Goal: Task Accomplishment & Management: Use online tool/utility

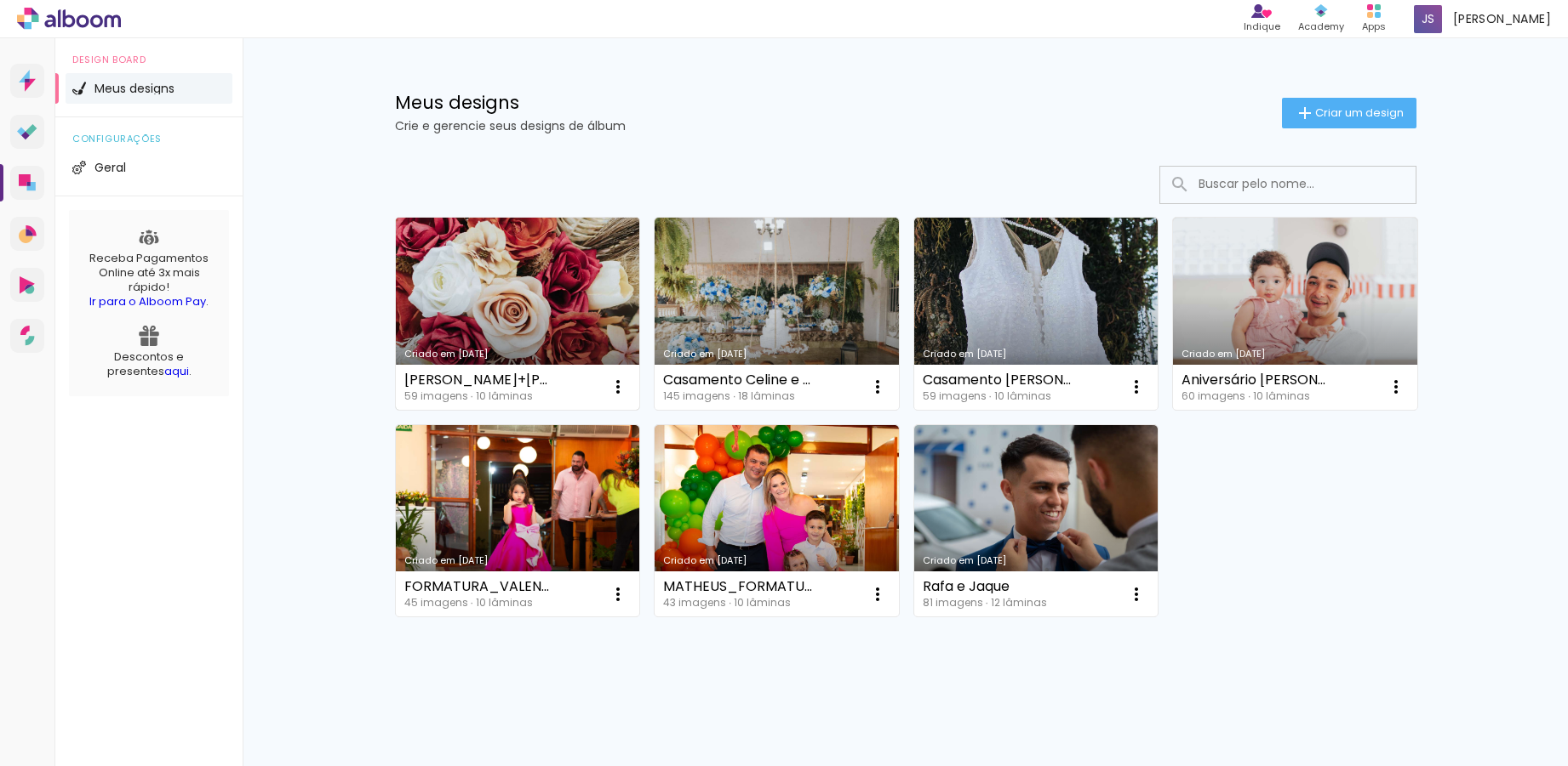
click at [534, 325] on link "Criado em [DATE]" at bounding box center [518, 314] width 244 height 193
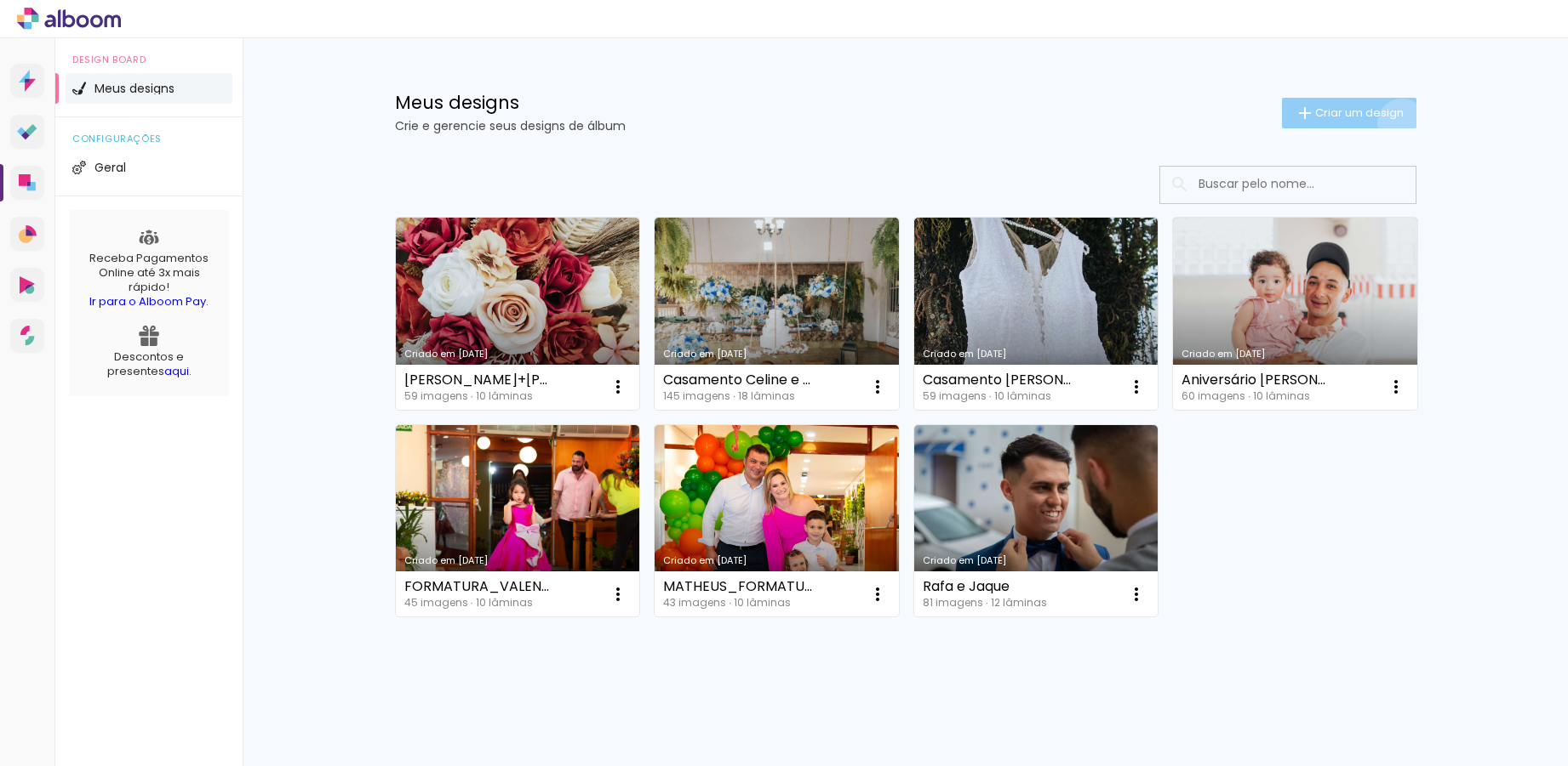
click at [1392, 122] on paper-button "Criar um design" at bounding box center [1349, 113] width 135 height 31
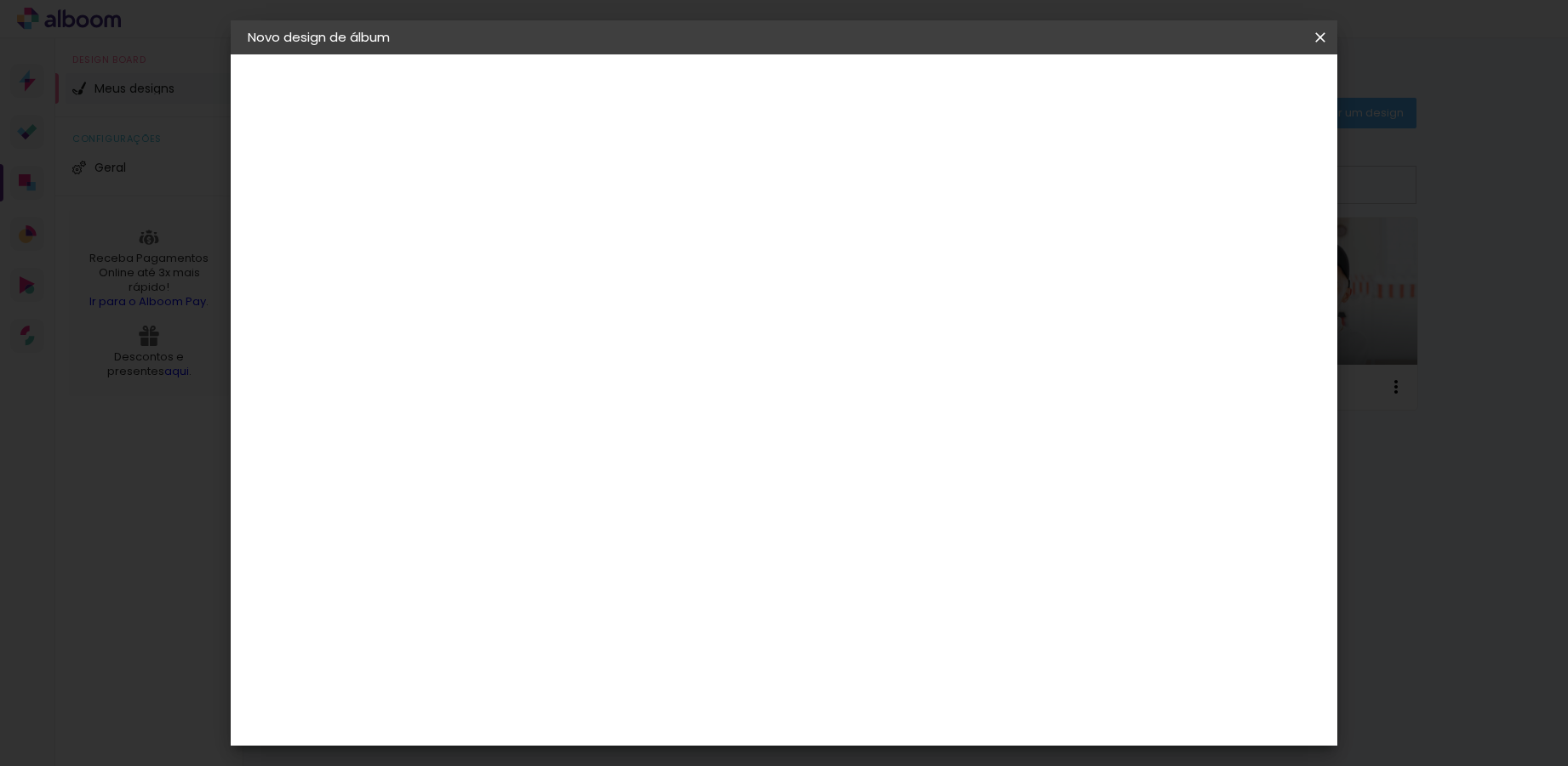
click at [0, 0] on paper-icon-button at bounding box center [0, 0] width 0 height 0
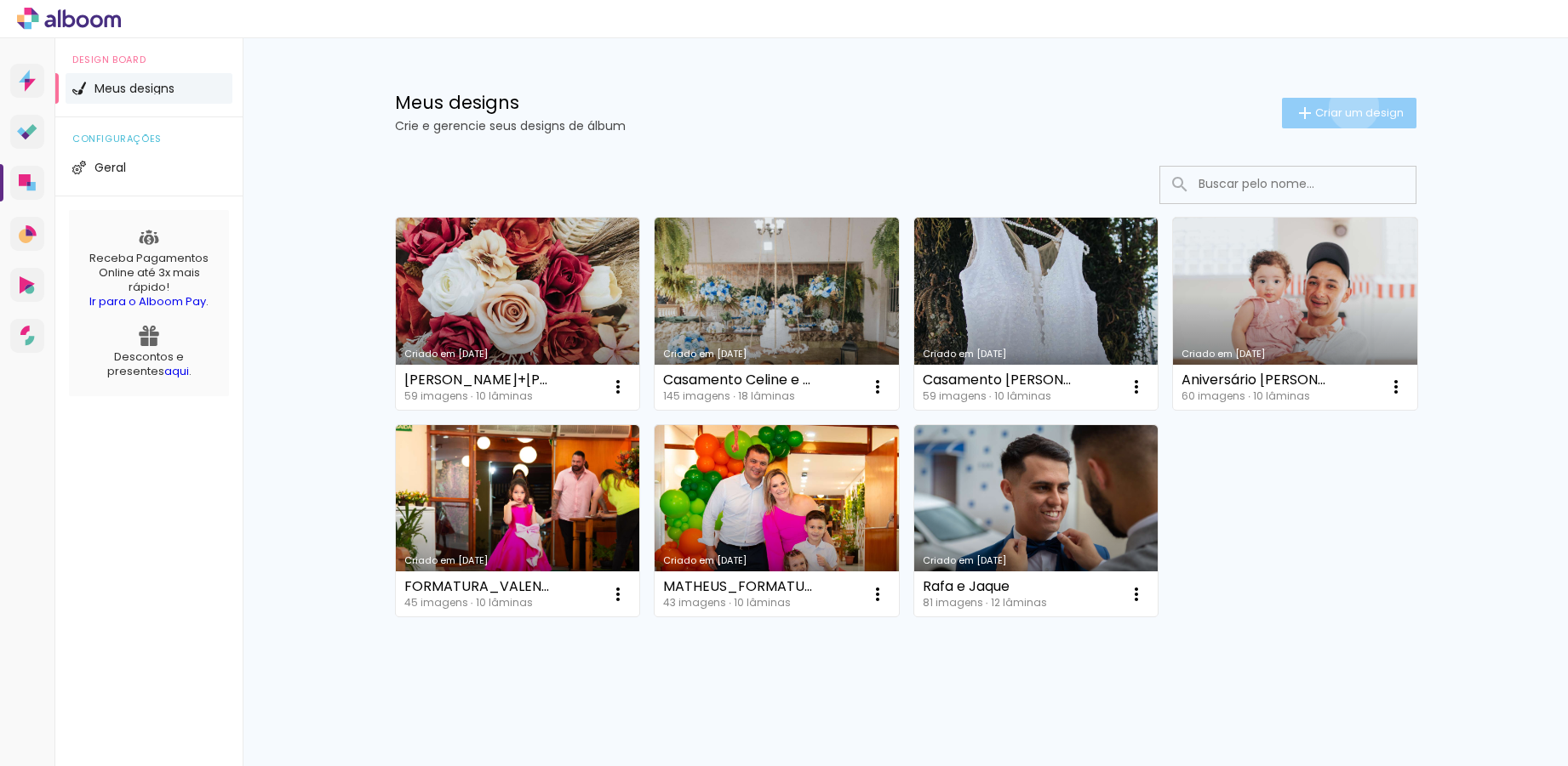
click at [1344, 108] on span "Criar um design" at bounding box center [1359, 113] width 89 height 11
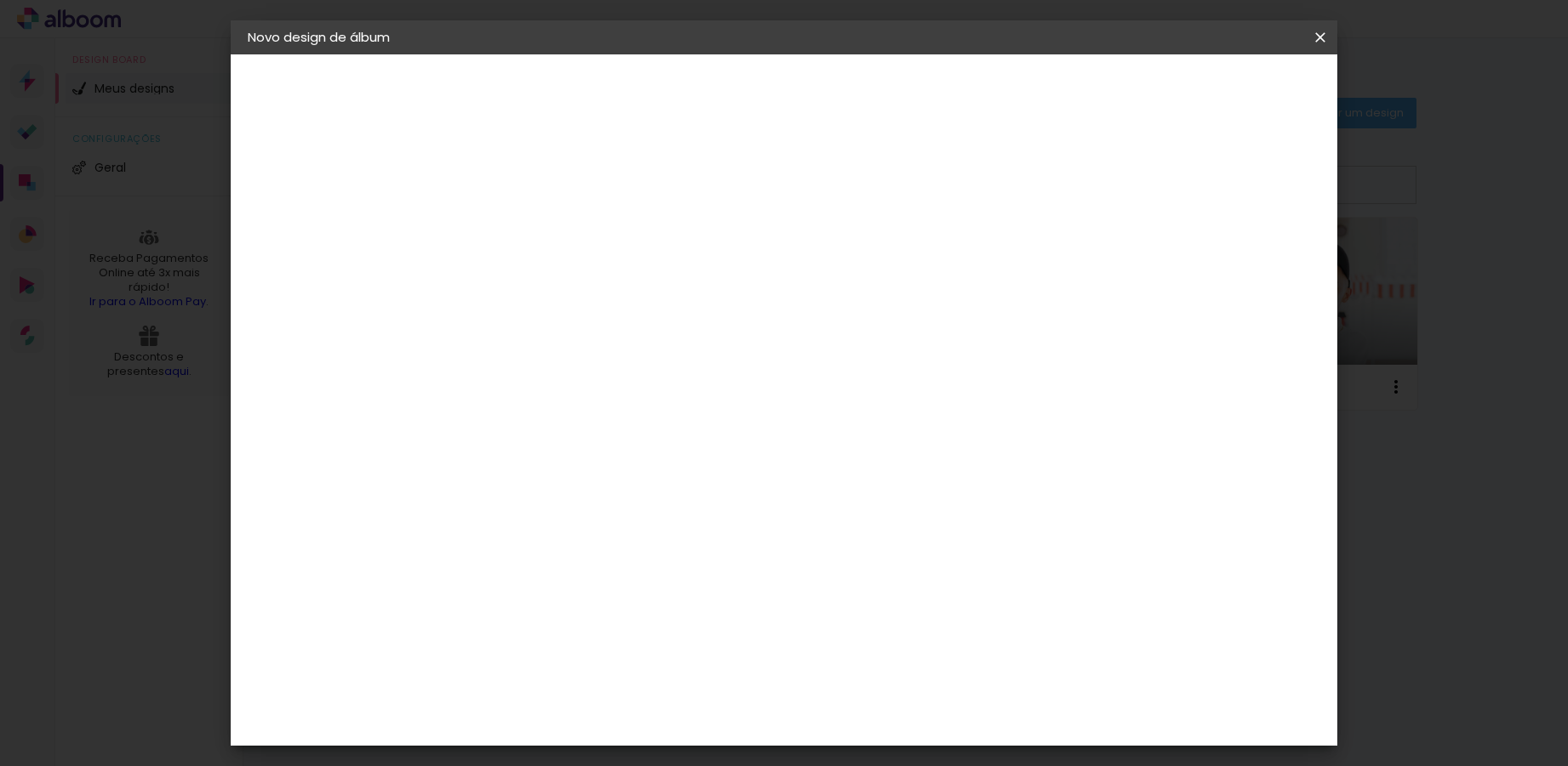
click at [526, 240] on input at bounding box center [526, 228] width 0 height 26
click at [0, 0] on iron-icon at bounding box center [0, 0] width 0 height 0
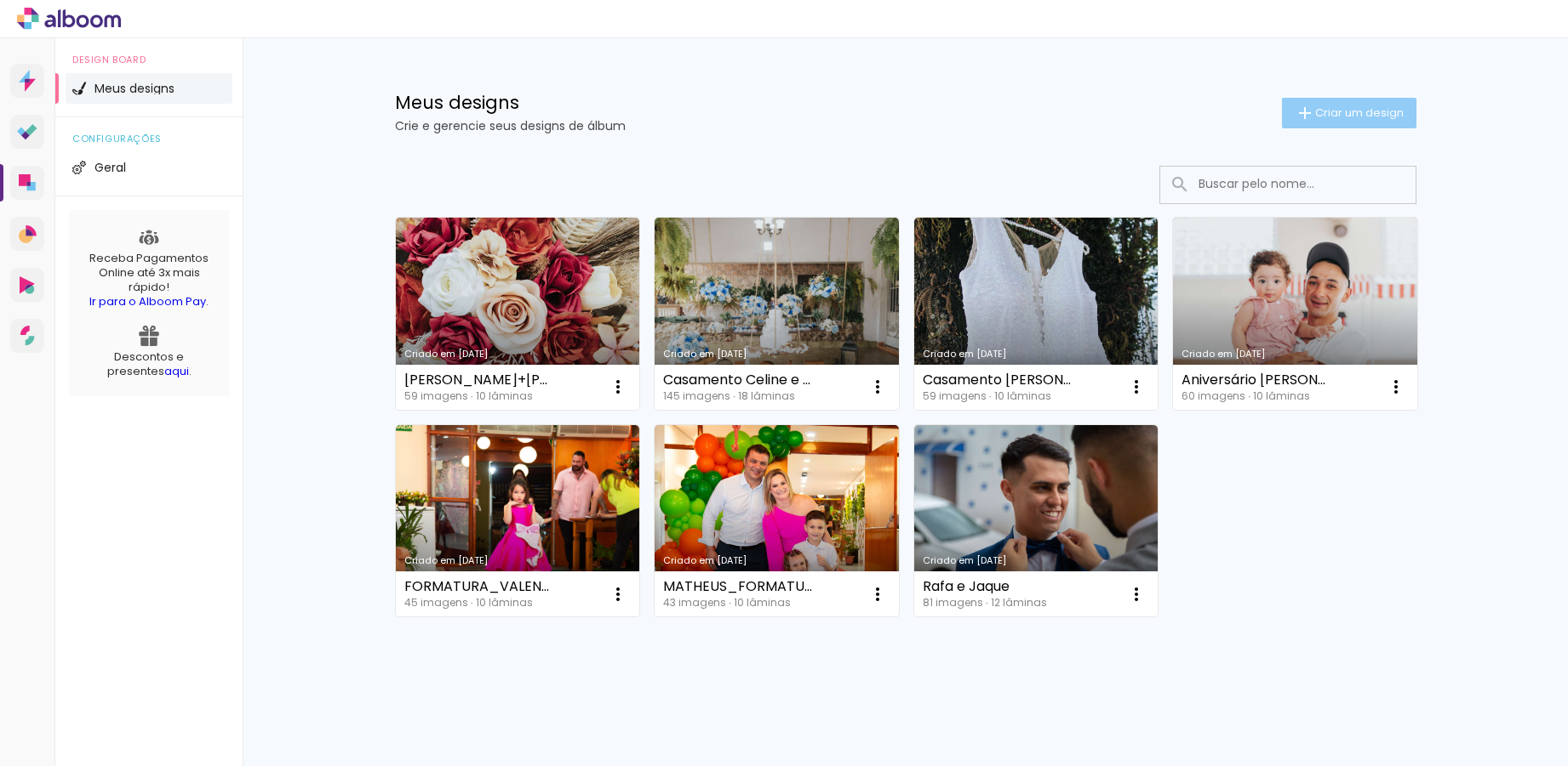
click at [1353, 110] on span "Criar um design" at bounding box center [1359, 113] width 89 height 11
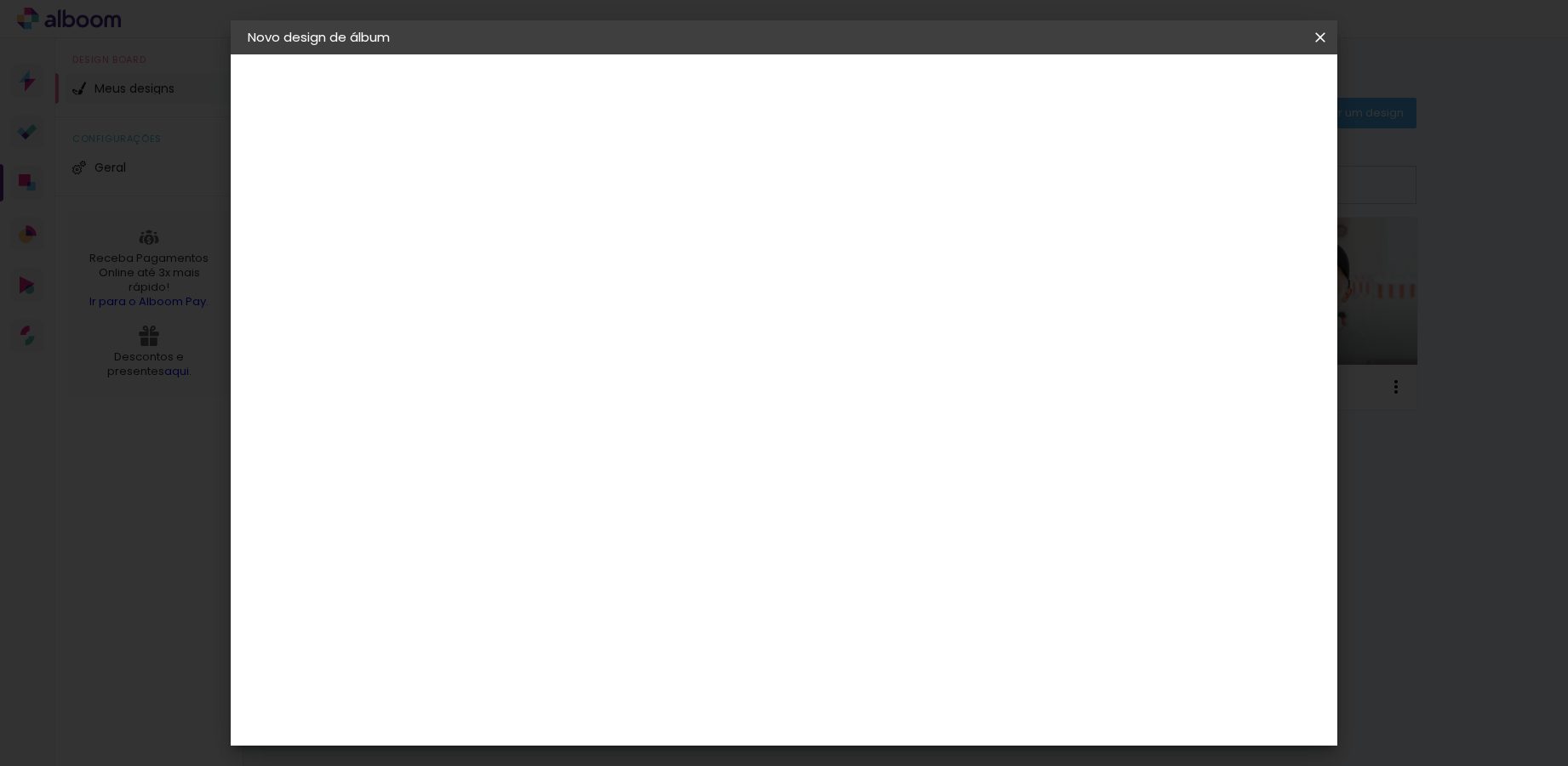
click at [526, 220] on input at bounding box center [526, 228] width 0 height 26
type input "Casamento Larissa+[PERSON_NAME]"
type paper-input "Casamento Larissa+[PERSON_NAME]"
click at [0, 0] on slot "Avançar" at bounding box center [0, 0] width 0 height 0
click at [0, 0] on slot "Tamanho Livre" at bounding box center [0, 0] width 0 height 0
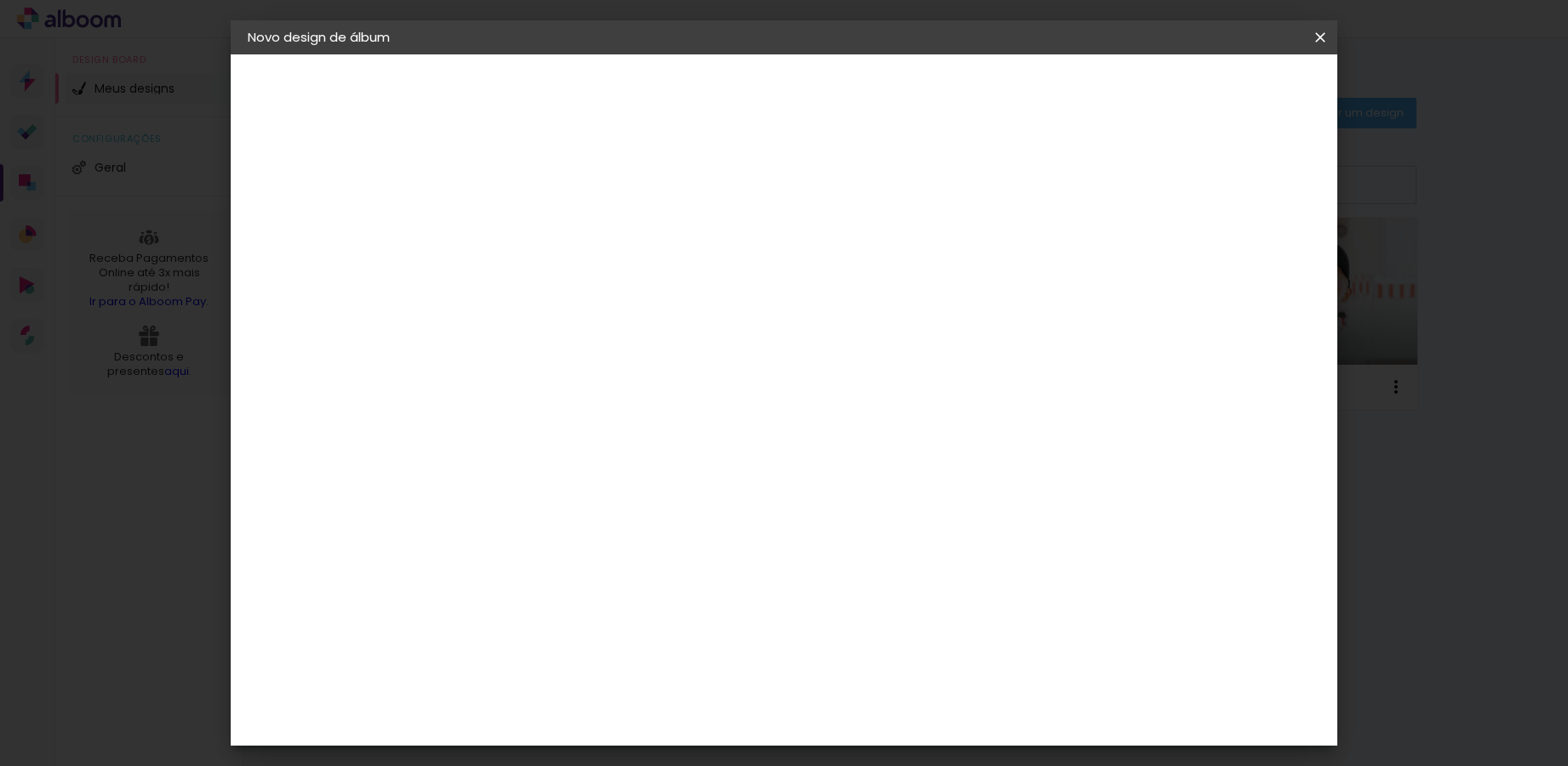
click at [0, 0] on slot "Avançar" at bounding box center [0, 0] width 0 height 0
click at [702, 279] on div "30 cm" at bounding box center [721, 266] width 335 height 43
click at [720, 267] on span "30" at bounding box center [710, 266] width 28 height 25
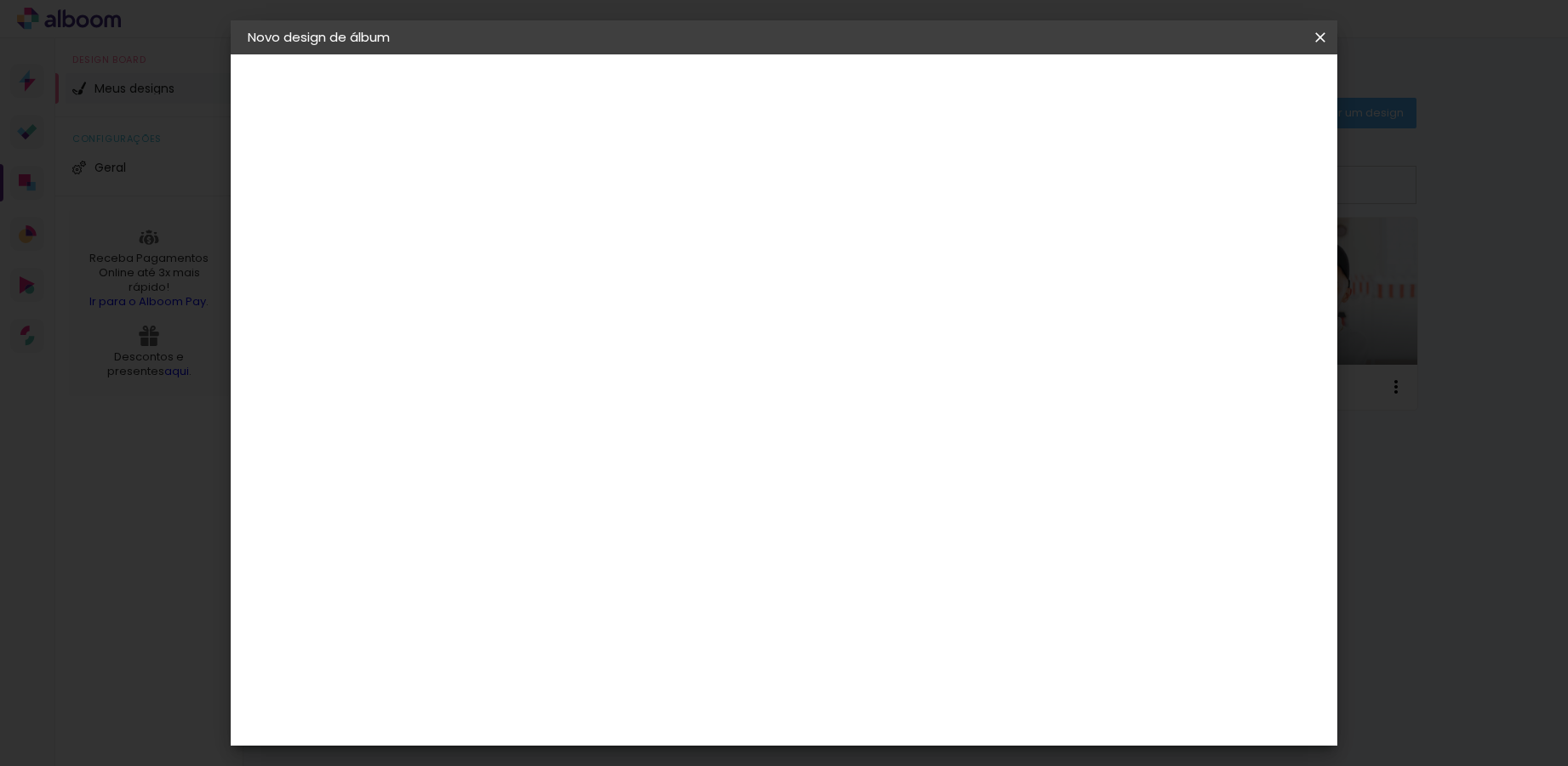
click at [803, 206] on div "mm Mostrar sangria" at bounding box center [853, 135] width 804 height 161
click at [1233, 262] on input "5" at bounding box center [1232, 257] width 31 height 25
type input "4"
type paper-input "4"
click at [1241, 262] on input "4" at bounding box center [1235, 257] width 31 height 25
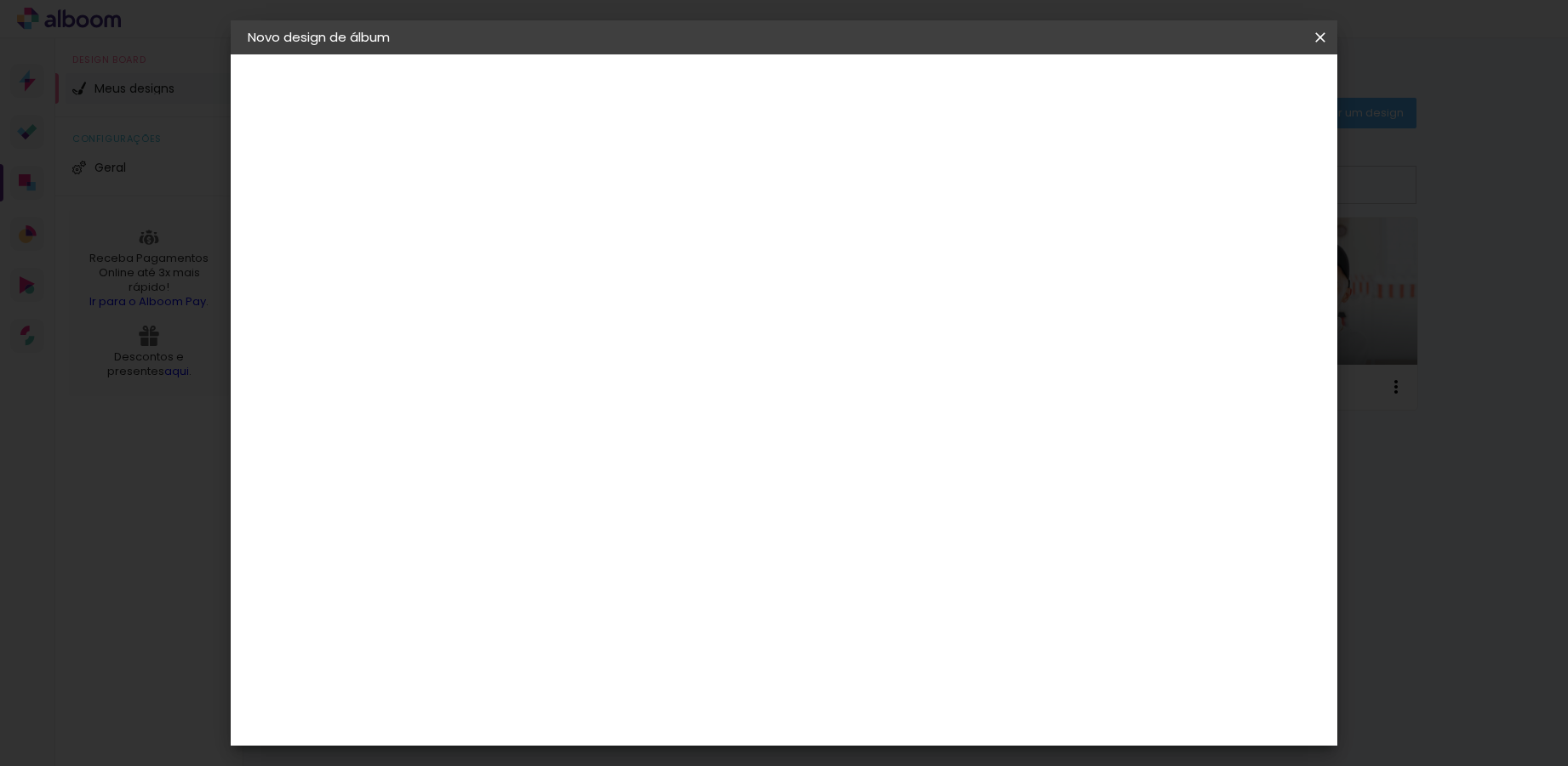
type input "3"
type paper-input "3"
click at [1241, 262] on input "3" at bounding box center [1237, 257] width 31 height 25
type input "2"
type paper-input "2"
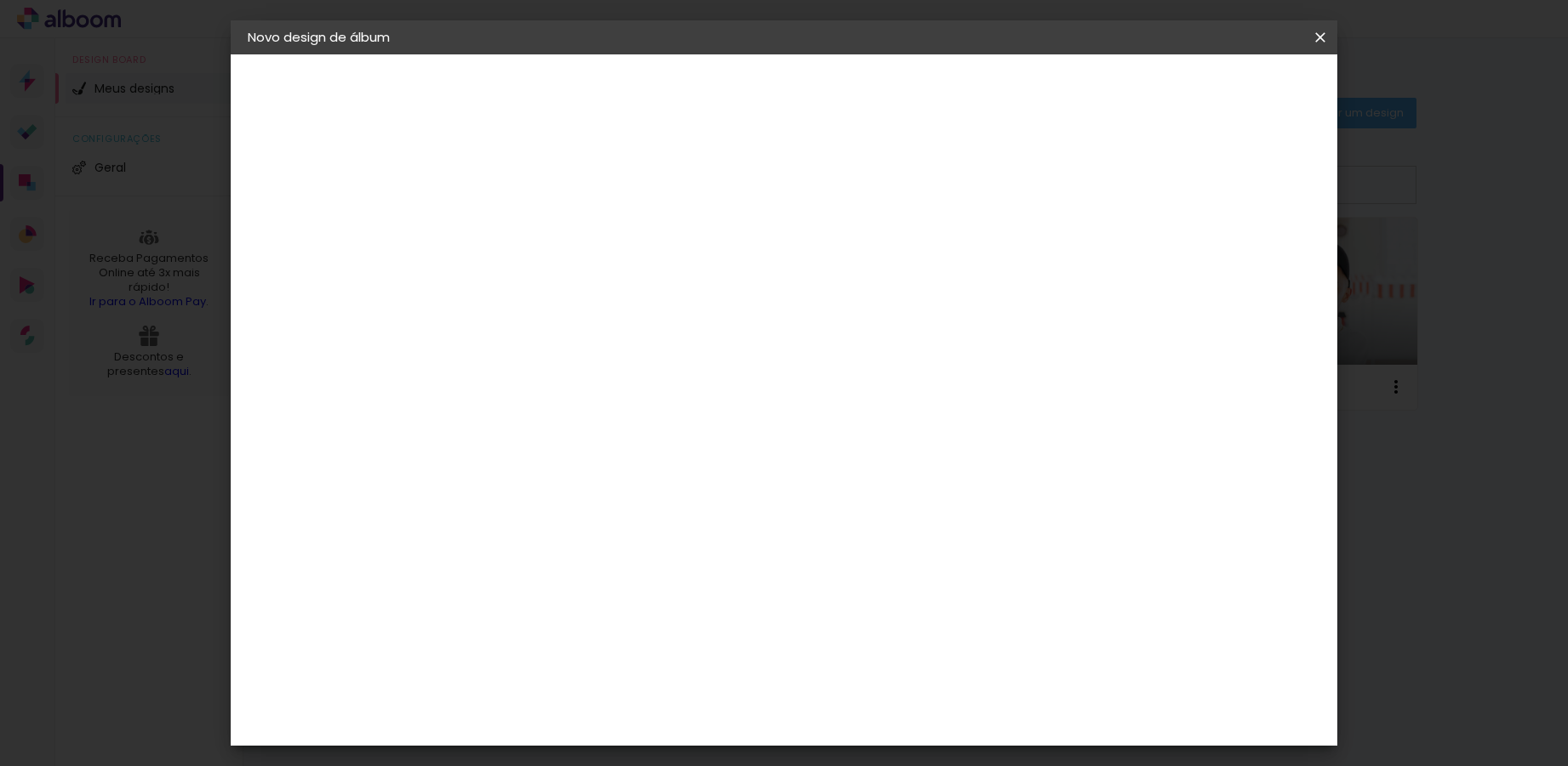
click at [1241, 262] on input "2" at bounding box center [1240, 257] width 31 height 25
click at [484, 484] on input "30" at bounding box center [472, 483] width 44 height 25
type input "25"
type paper-input "25"
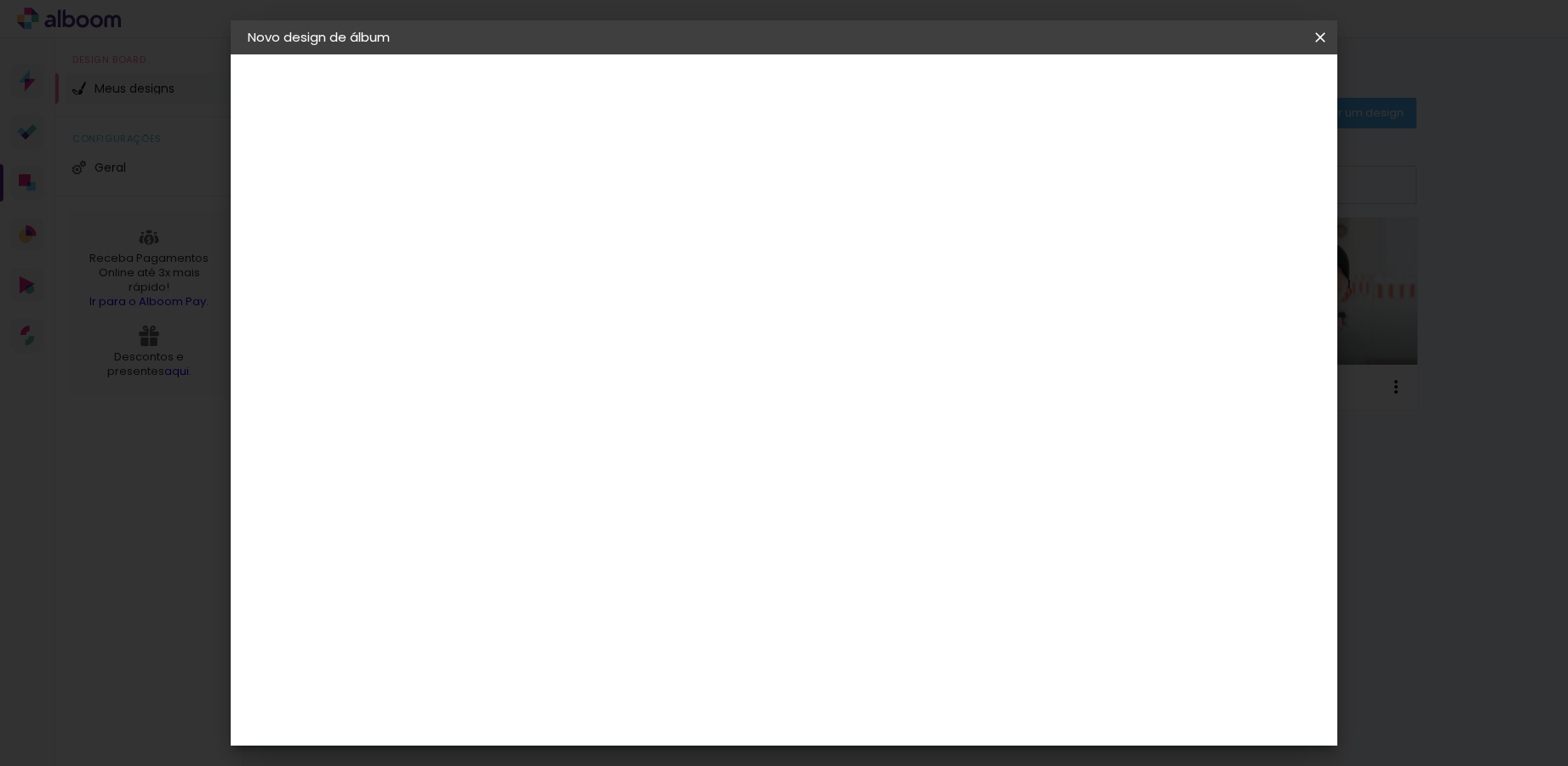
click at [886, 657] on input "60" at bounding box center [878, 654] width 44 height 25
type input "40"
type paper-input "40"
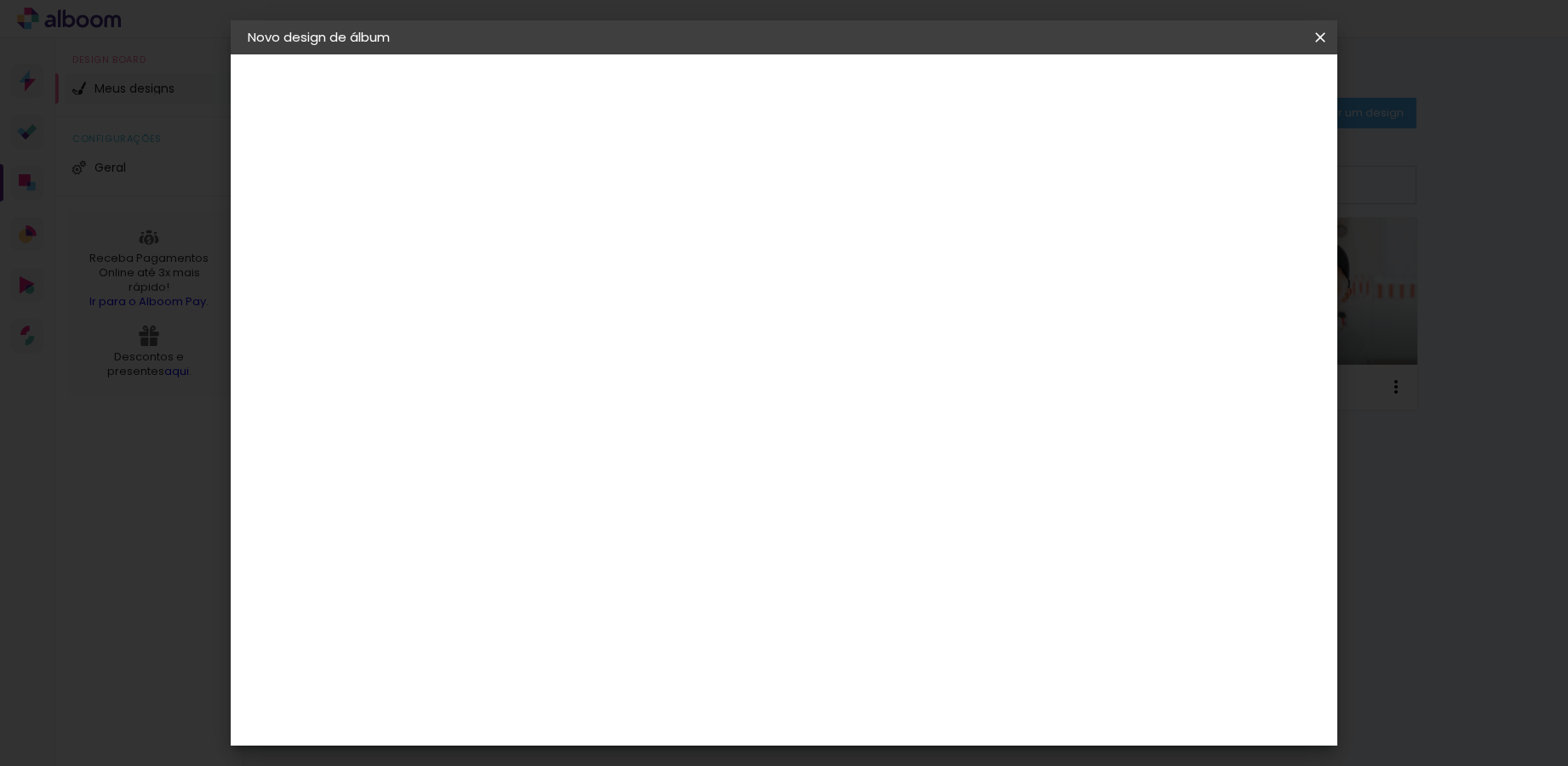
click at [1195, 145] on div "20 cm cm cm mm A maioria das encadernadoras sugere 5mm de sangria." at bounding box center [853, 76] width 804 height 136
click at [1231, 99] on paper-button "Iniciar design" at bounding box center [1174, 90] width 111 height 29
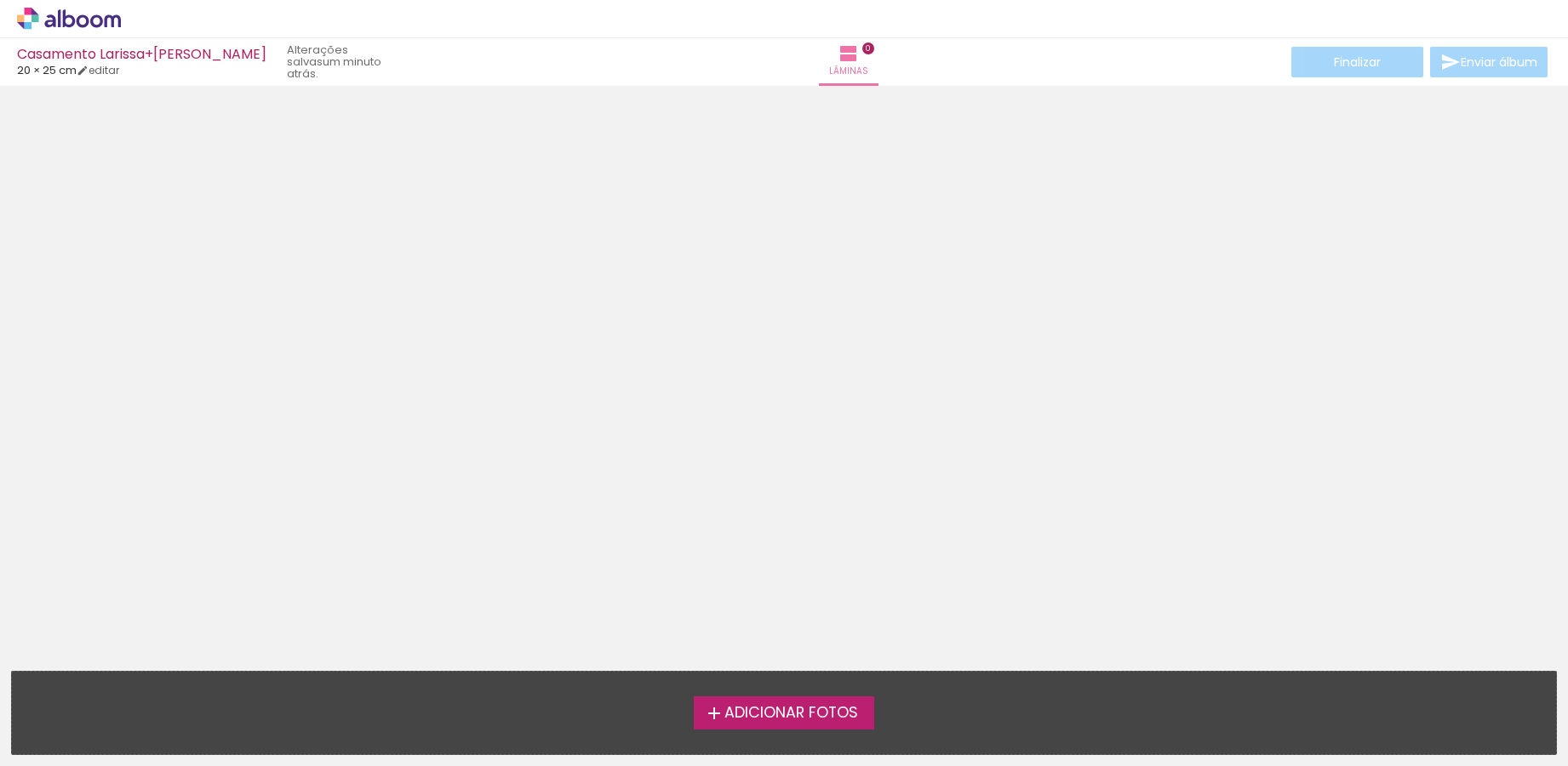
click at [809, 717] on span "Adicionar Fotos" at bounding box center [791, 714] width 134 height 15
click at [0, 0] on input "file" at bounding box center [0, 0] width 0 height 0
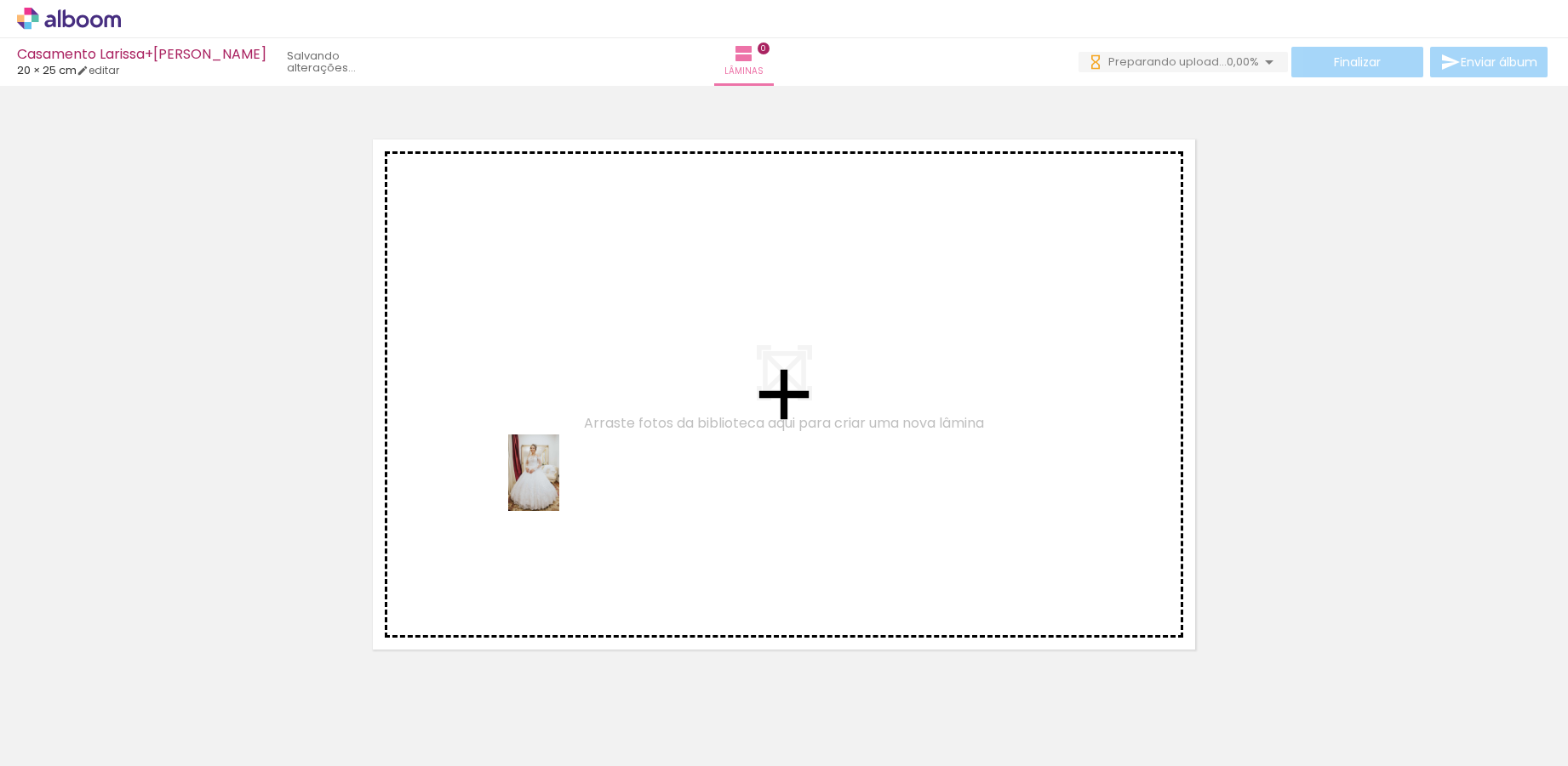
drag, startPoint x: 172, startPoint y: 727, endPoint x: 559, endPoint y: 486, distance: 455.9
click at [559, 486] on quentale-workspace at bounding box center [784, 383] width 1568 height 766
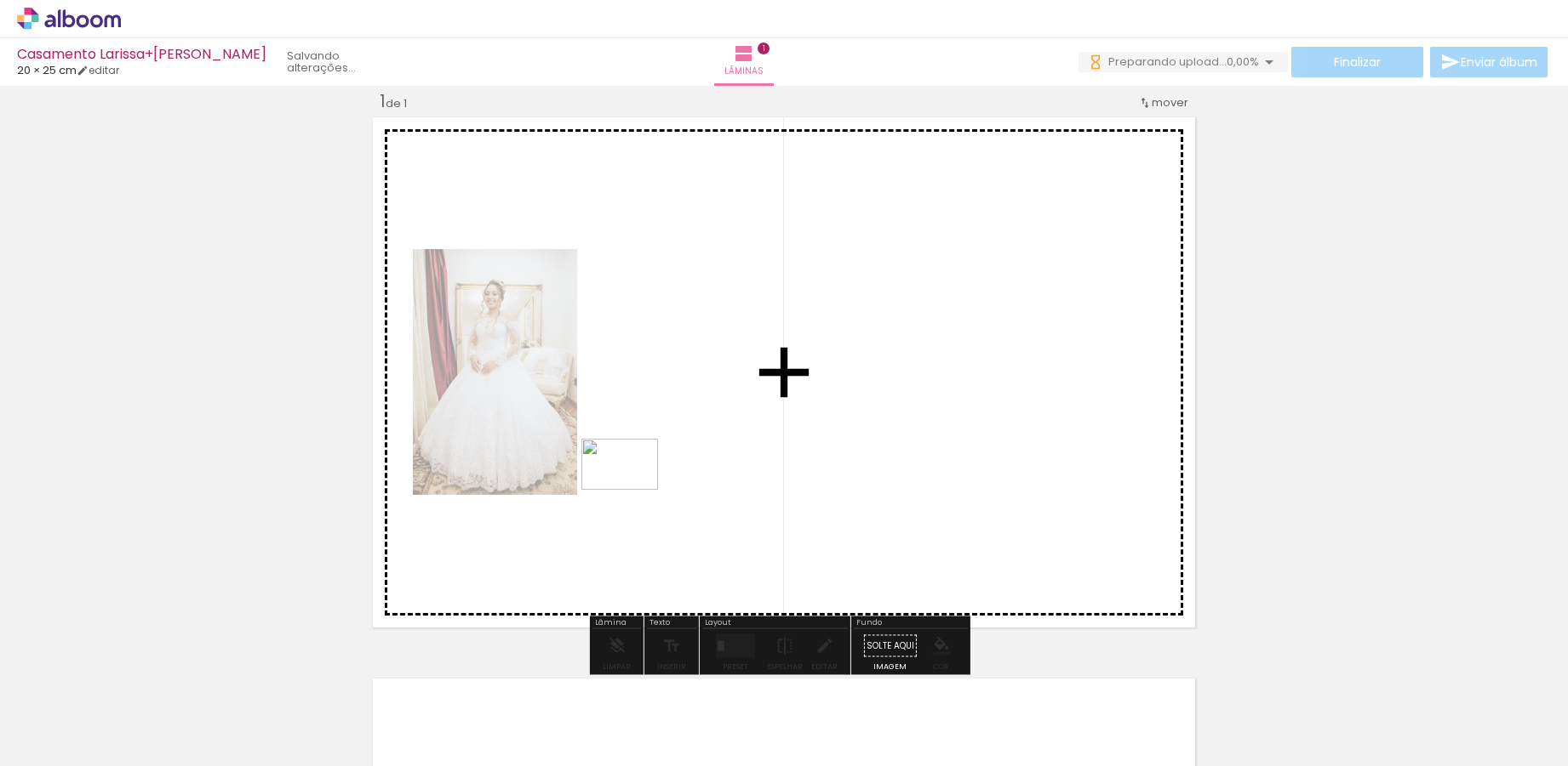
drag, startPoint x: 272, startPoint y: 723, endPoint x: 632, endPoint y: 490, distance: 428.8
click at [632, 490] on quentale-workspace at bounding box center [784, 383] width 1568 height 766
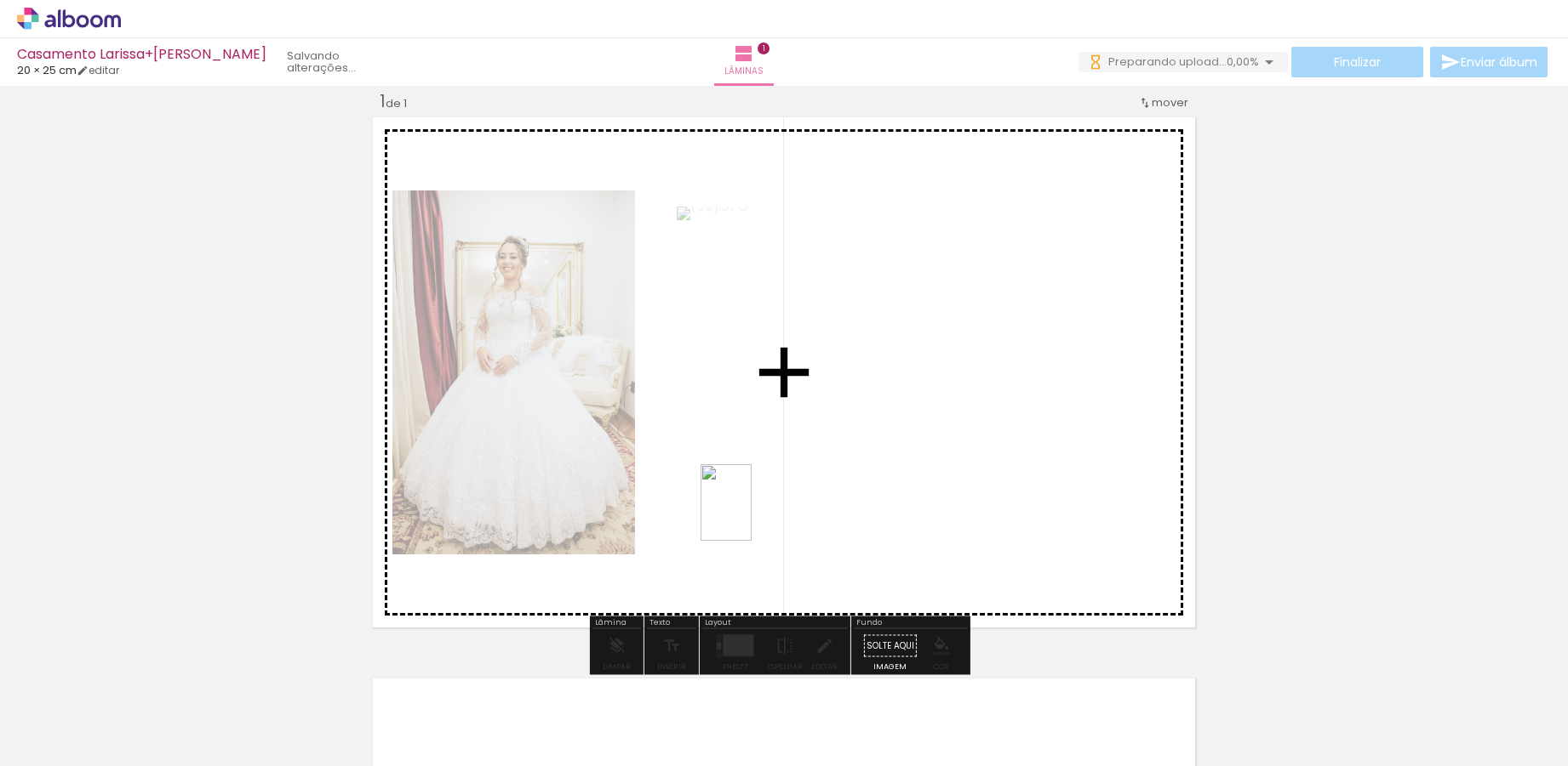
drag, startPoint x: 361, startPoint y: 727, endPoint x: 752, endPoint y: 515, distance: 444.8
click at [752, 515] on quentale-workspace at bounding box center [784, 383] width 1568 height 766
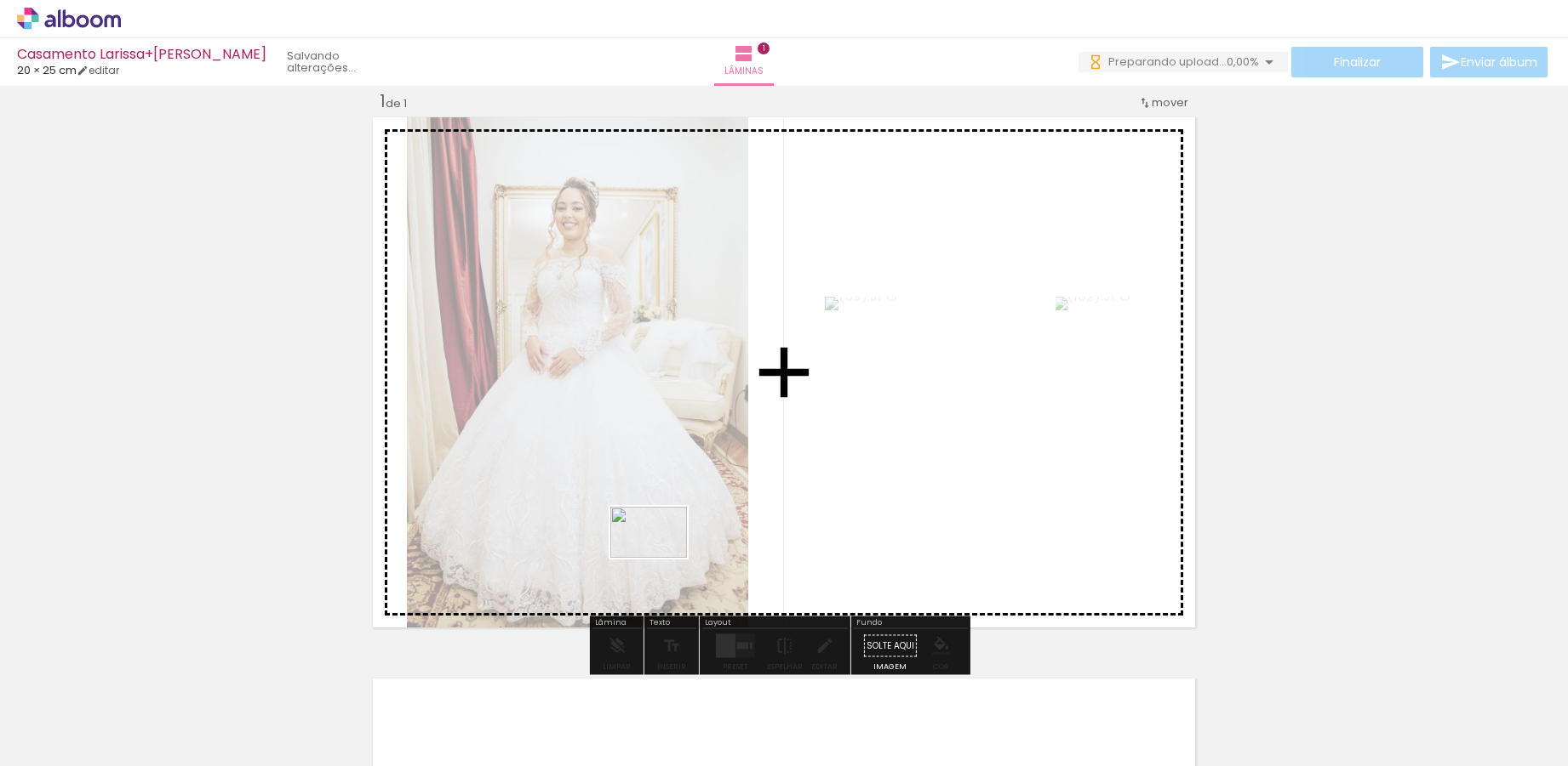
drag, startPoint x: 472, startPoint y: 723, endPoint x: 661, endPoint y: 558, distance: 250.9
click at [661, 558] on quentale-workspace at bounding box center [784, 383] width 1568 height 766
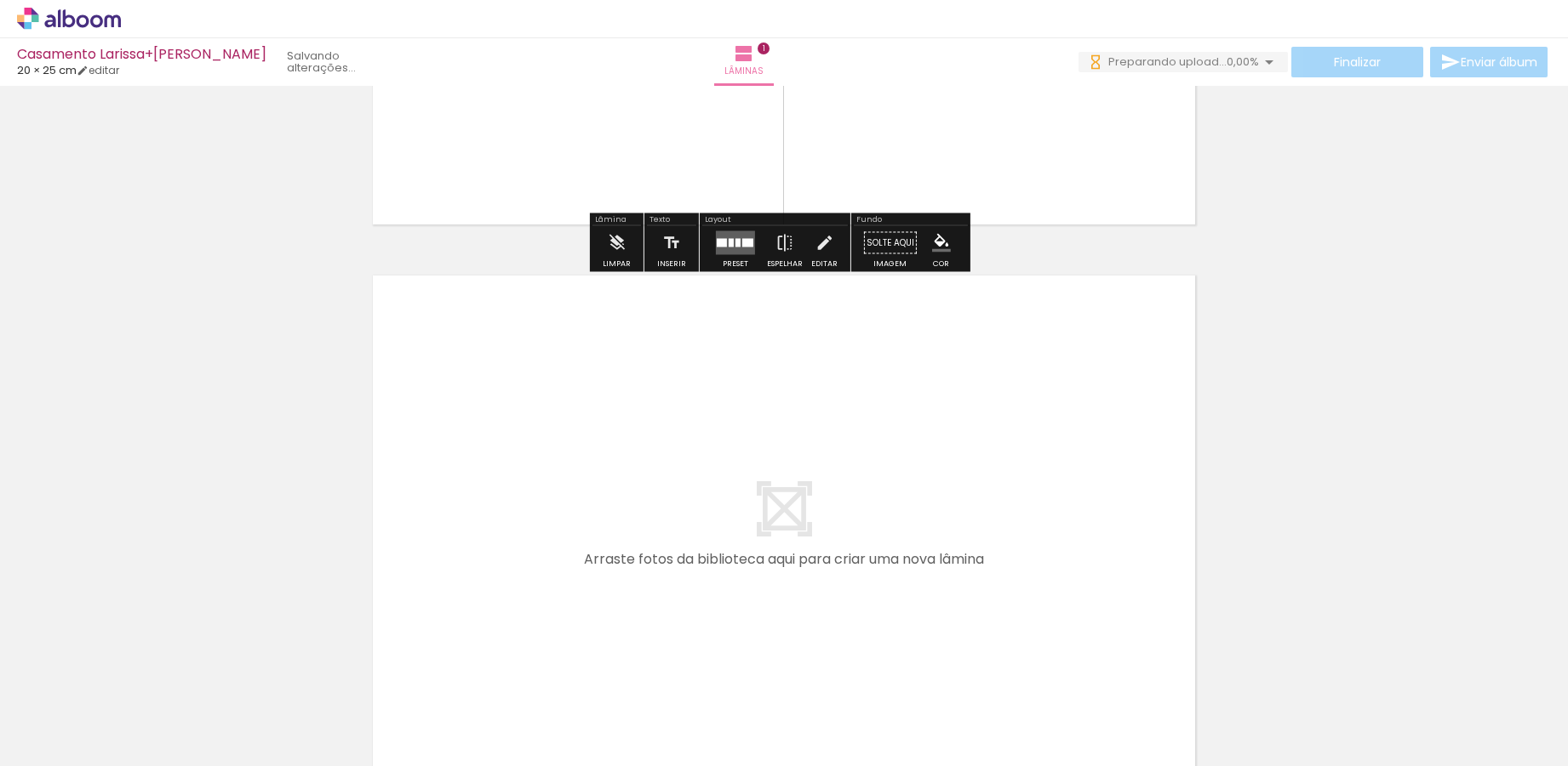
scroll to position [510, 0]
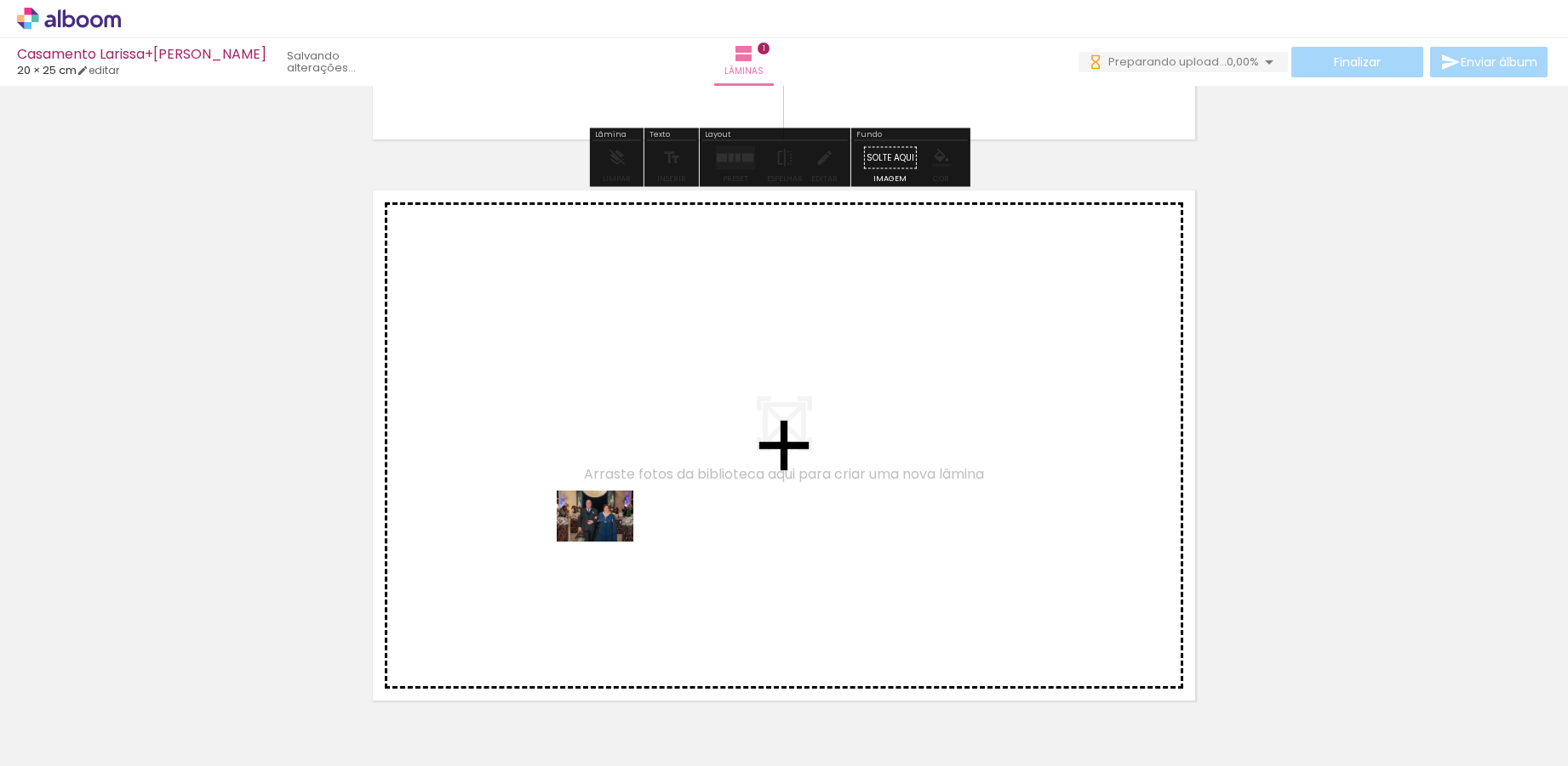
drag, startPoint x: 571, startPoint y: 733, endPoint x: 608, endPoint y: 542, distance: 194.6
click at [608, 542] on quentale-workspace at bounding box center [784, 383] width 1568 height 766
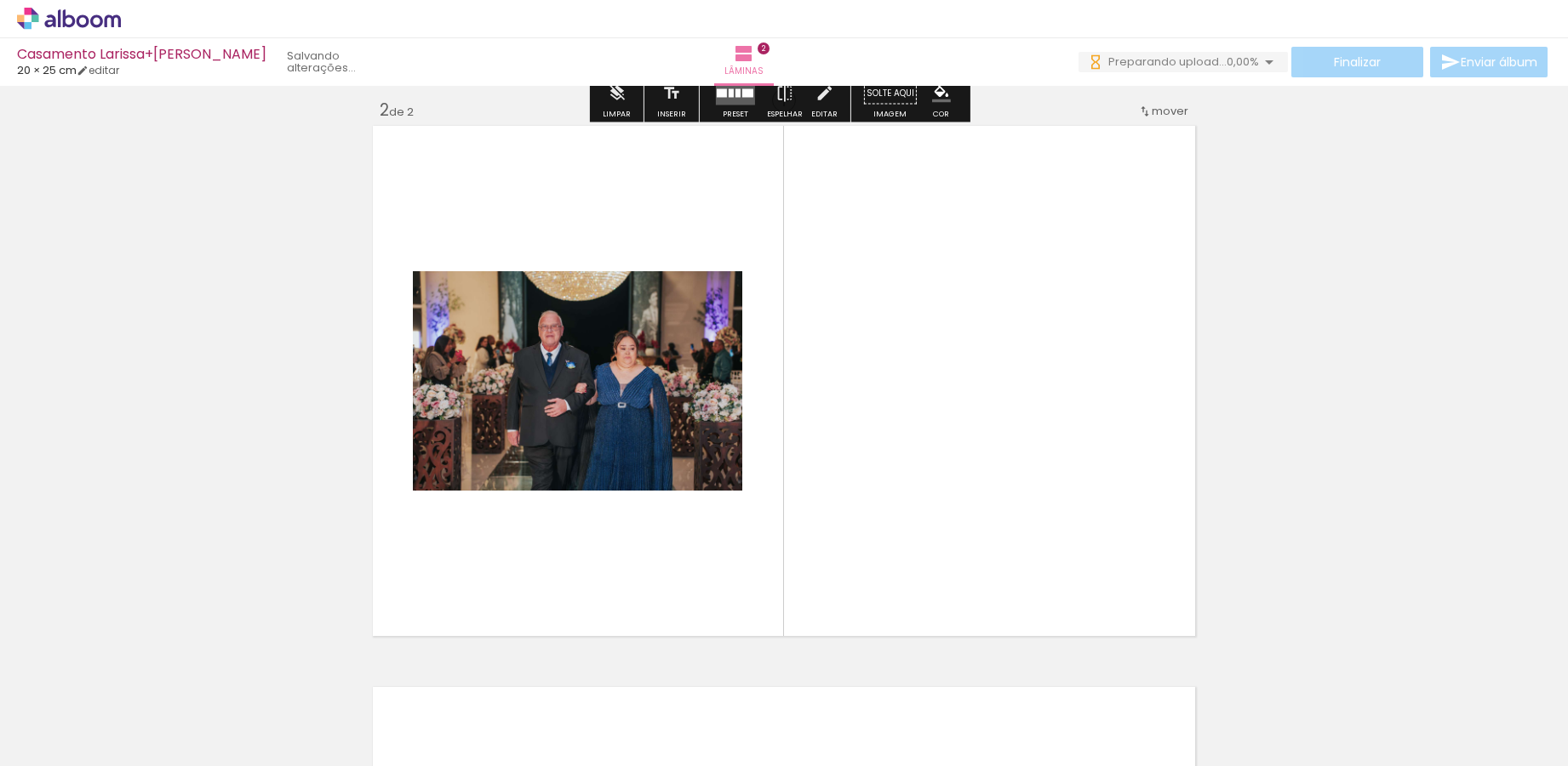
scroll to position [583, 0]
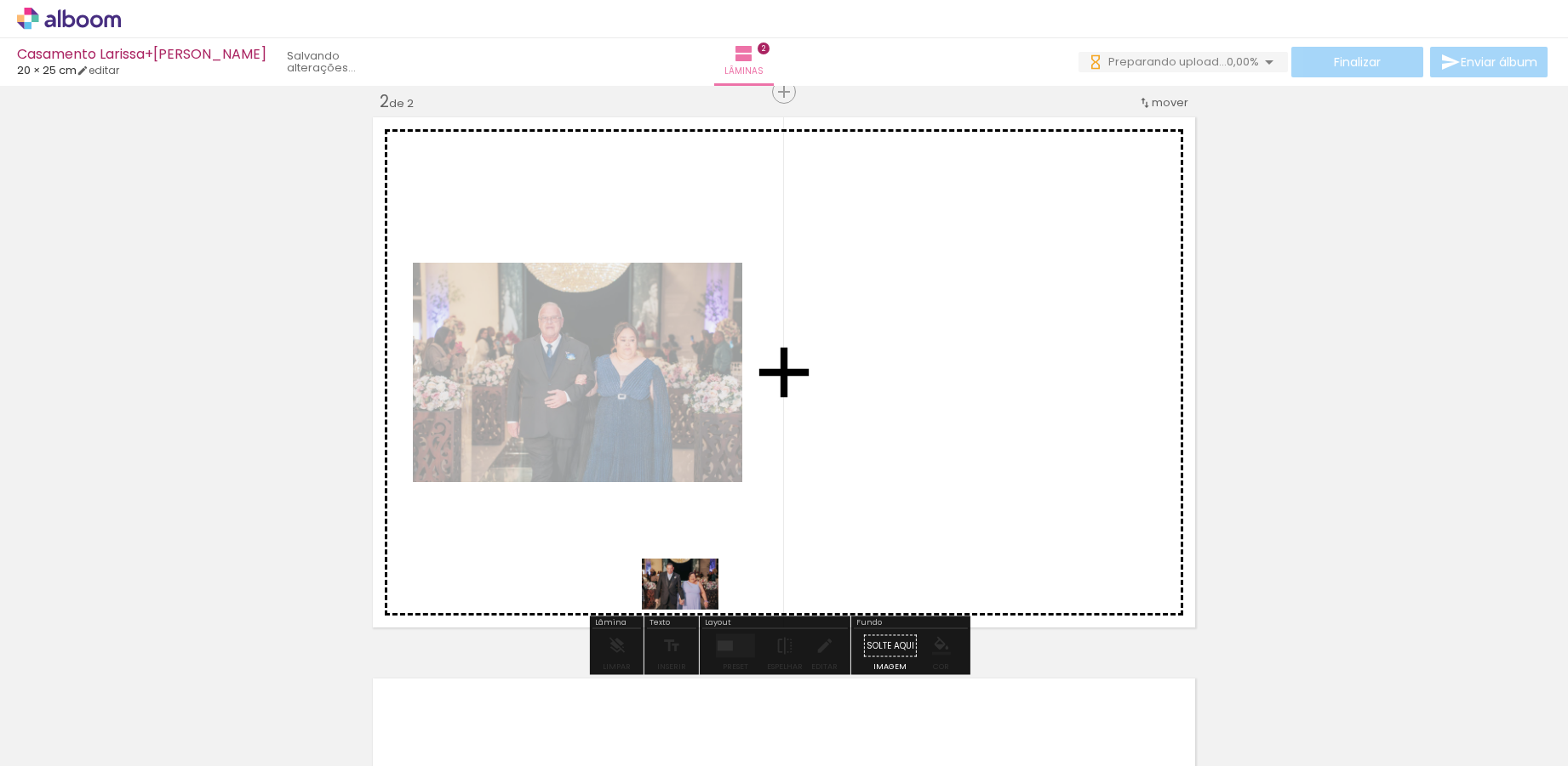
drag, startPoint x: 669, startPoint y: 736, endPoint x: 693, endPoint y: 610, distance: 128.3
click at [693, 610] on quentale-workspace at bounding box center [784, 383] width 1568 height 766
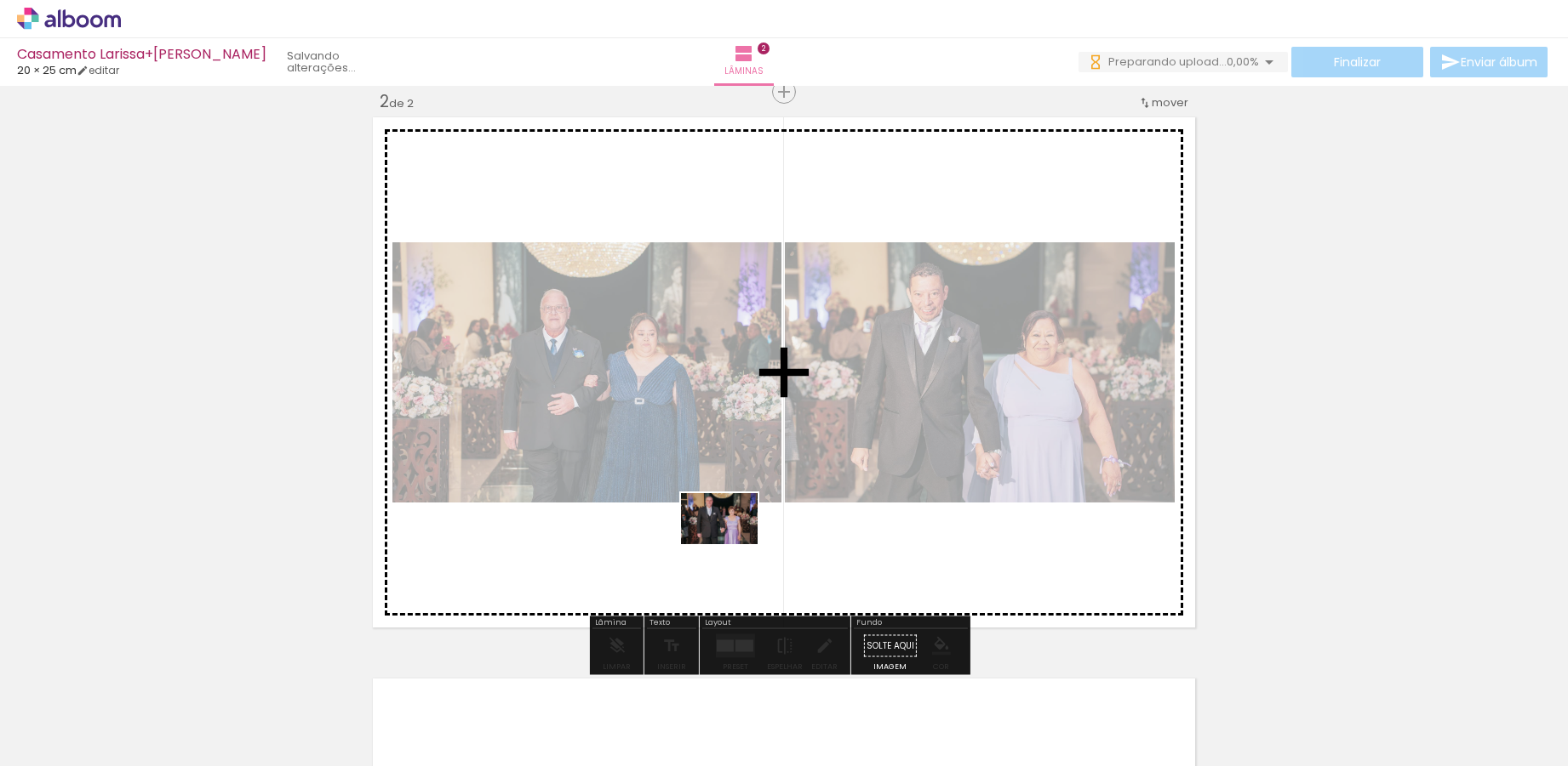
drag, startPoint x: 754, startPoint y: 730, endPoint x: 732, endPoint y: 544, distance: 187.3
click at [732, 544] on quentale-workspace at bounding box center [784, 383] width 1568 height 766
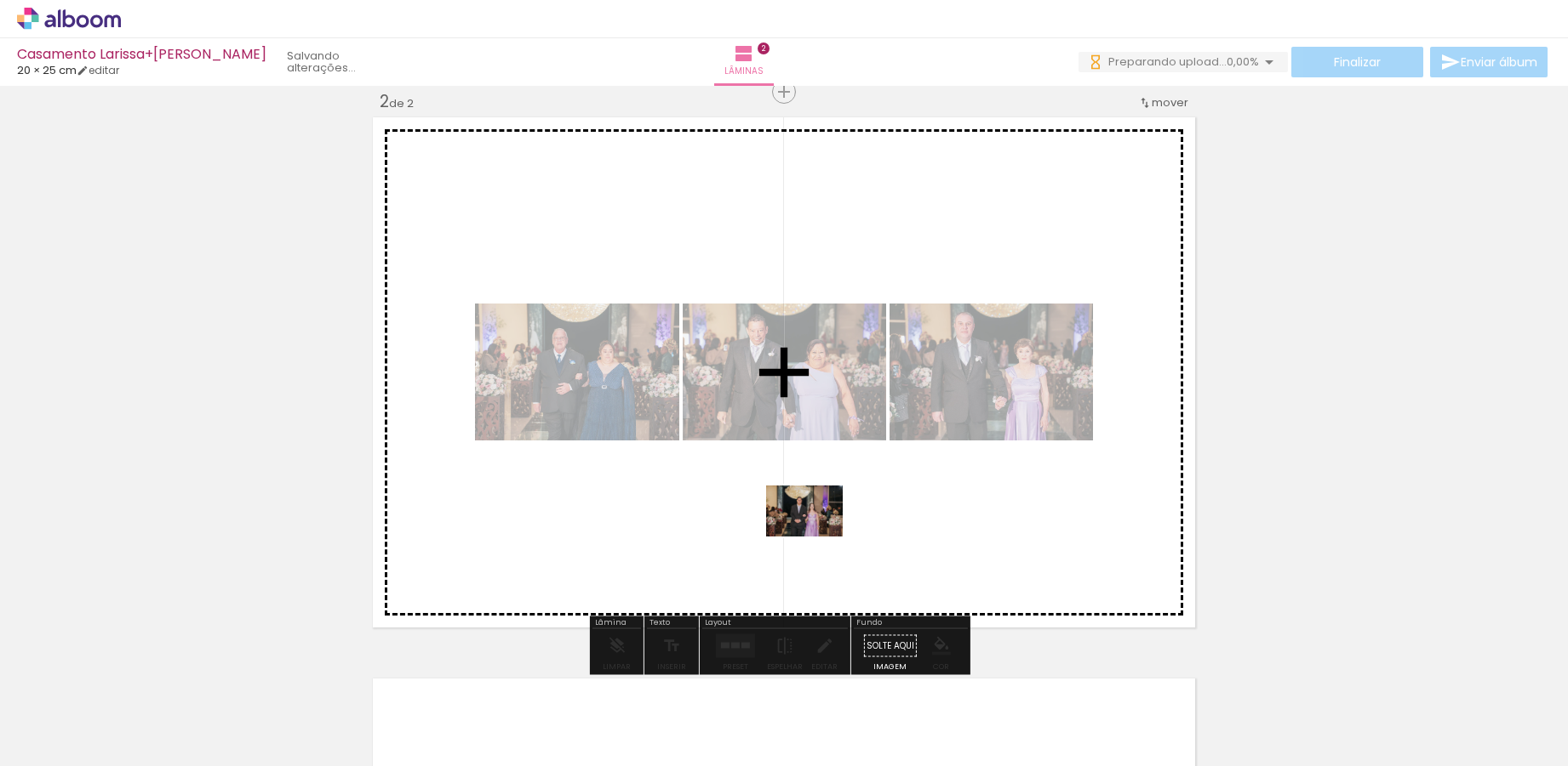
drag, startPoint x: 849, startPoint y: 661, endPoint x: 817, endPoint y: 537, distance: 128.1
click at [817, 537] on quentale-workspace at bounding box center [784, 383] width 1568 height 766
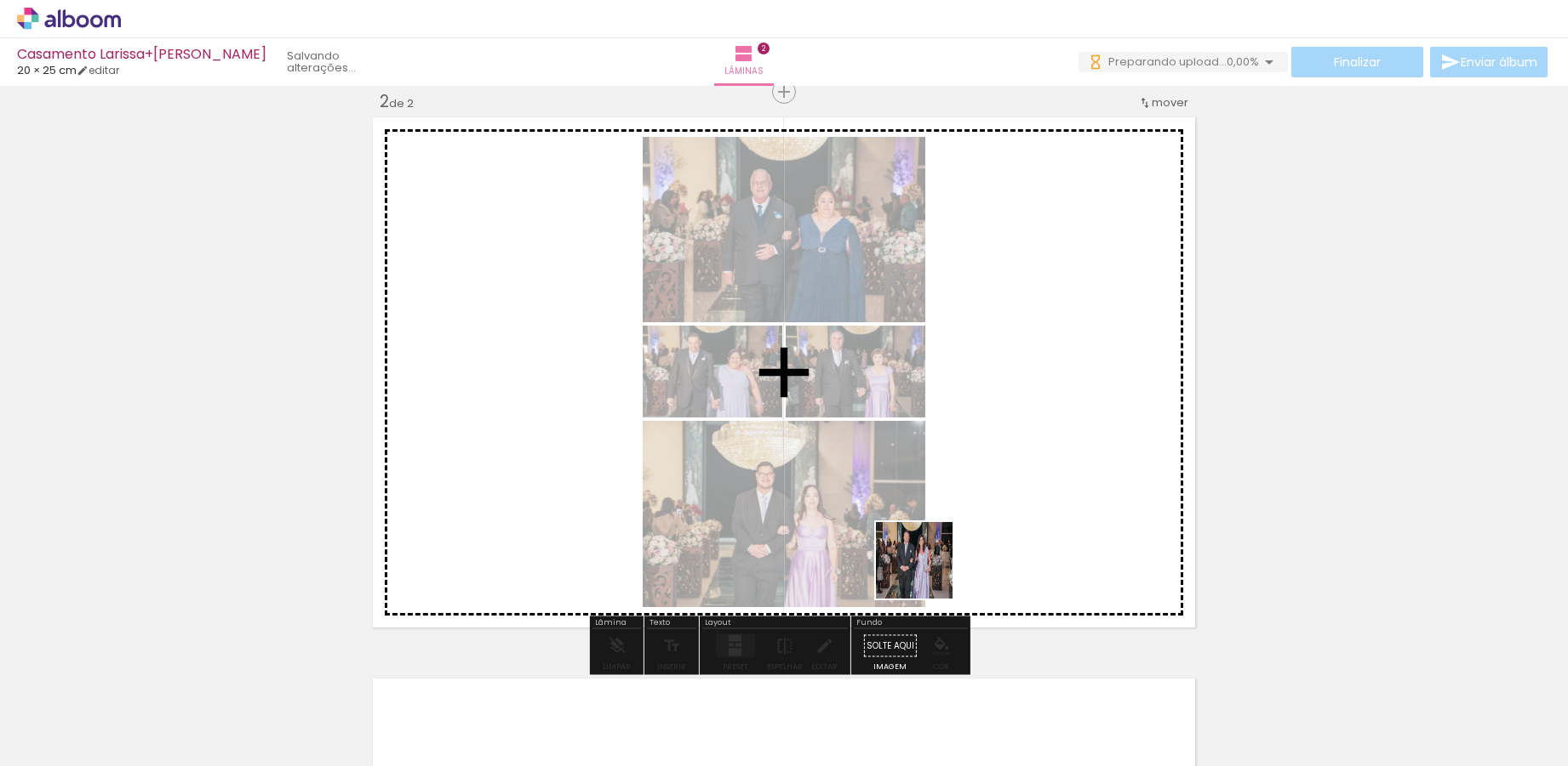
drag, startPoint x: 948, startPoint y: 728, endPoint x: 924, endPoint y: 552, distance: 177.6
click at [924, 552] on quentale-workspace at bounding box center [784, 383] width 1568 height 766
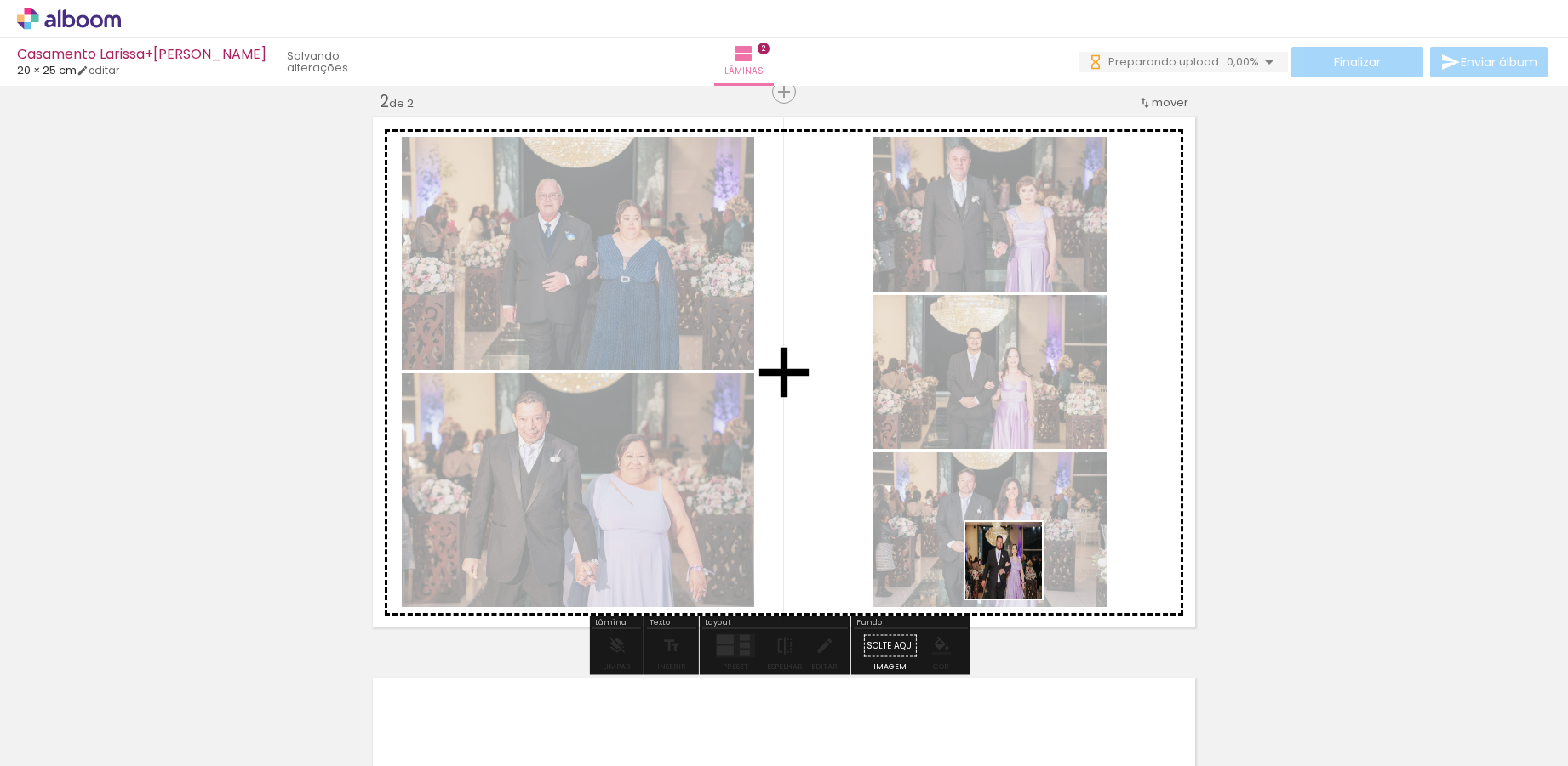
drag, startPoint x: 1043, startPoint y: 722, endPoint x: 1015, endPoint y: 573, distance: 151.6
click at [1015, 573] on quentale-workspace at bounding box center [784, 383] width 1568 height 766
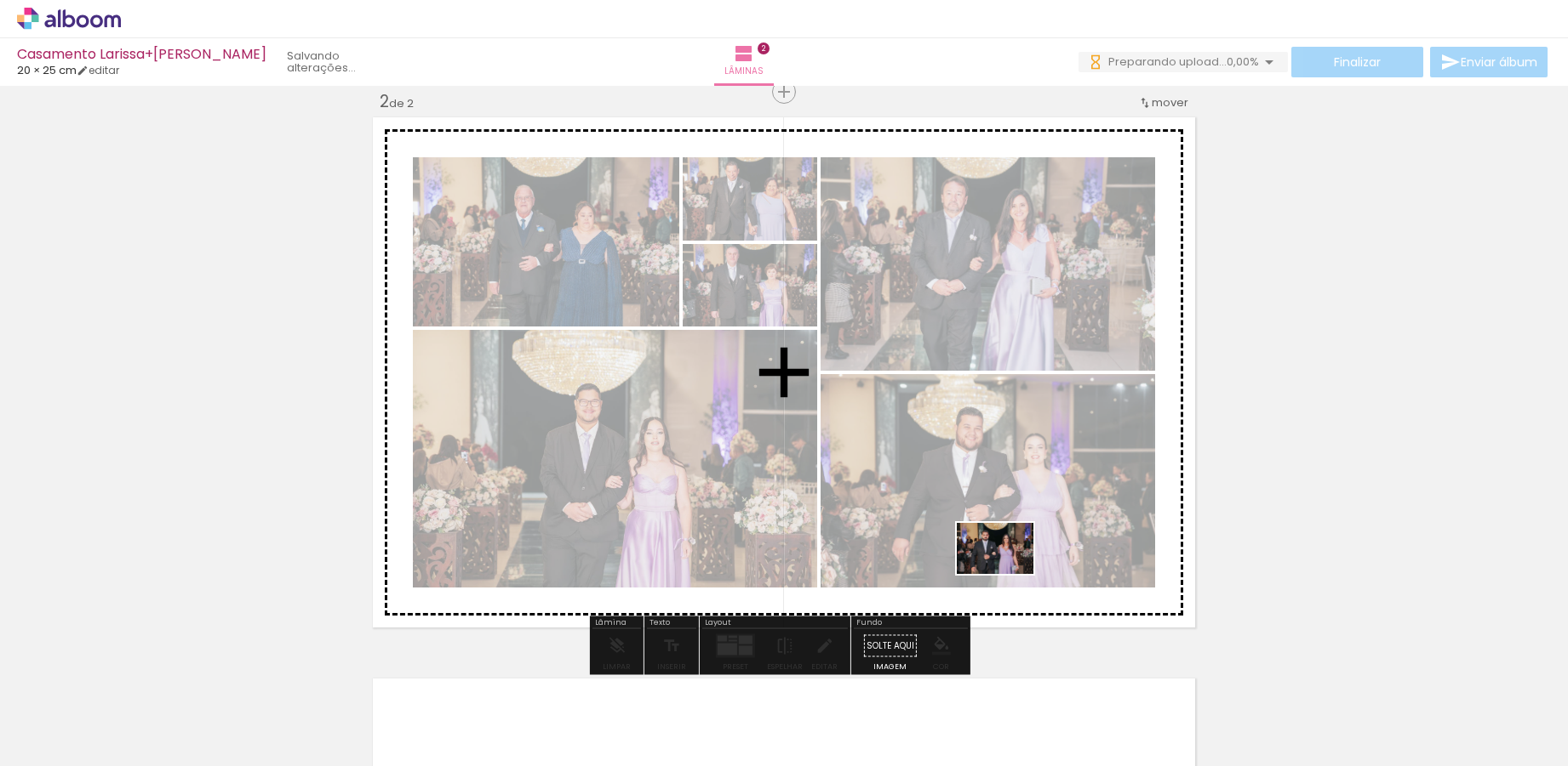
drag, startPoint x: 1134, startPoint y: 726, endPoint x: 1008, endPoint y: 574, distance: 197.4
click at [1008, 574] on quentale-workspace at bounding box center [784, 383] width 1568 height 766
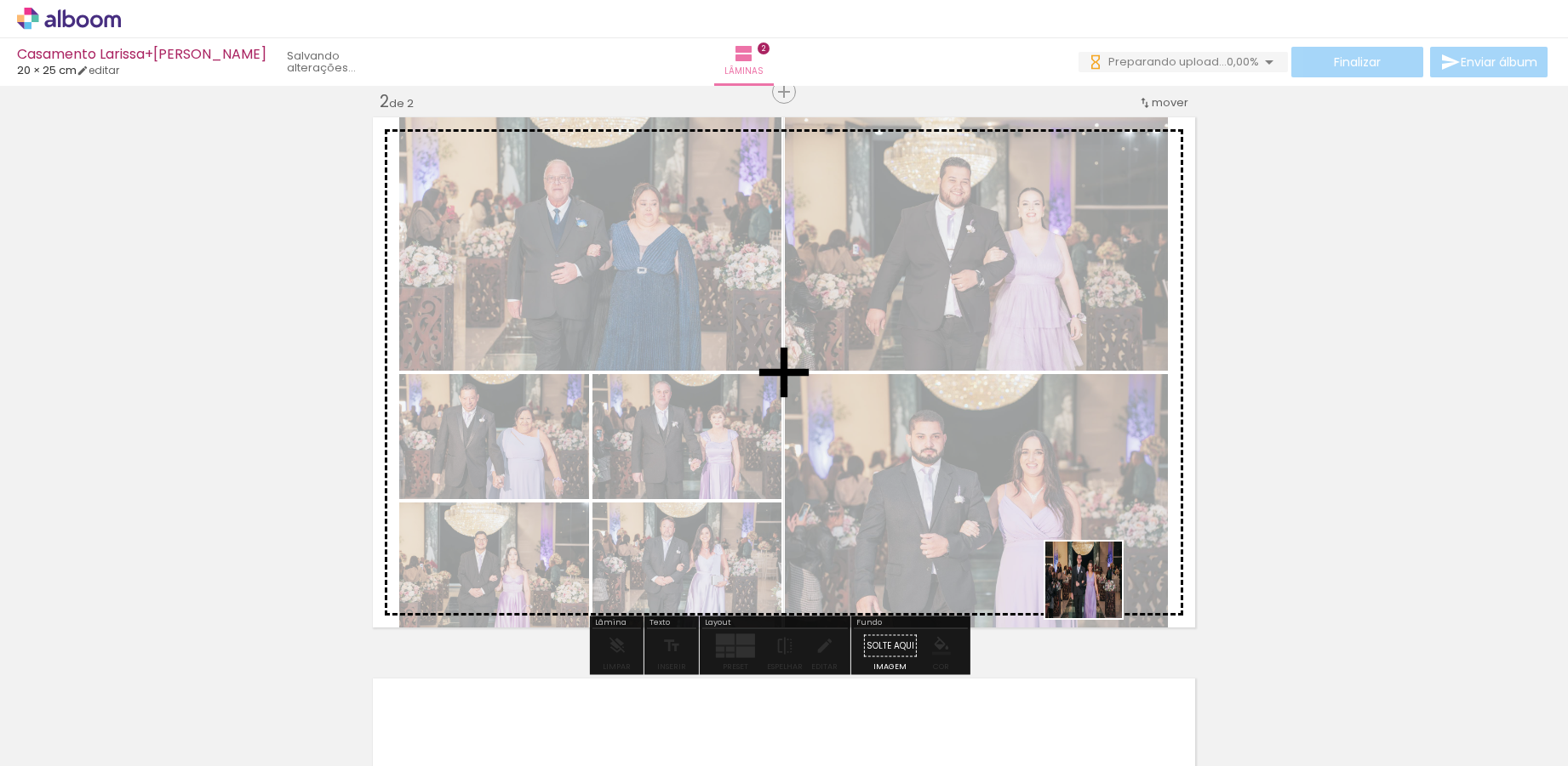
drag, startPoint x: 1224, startPoint y: 723, endPoint x: 1073, endPoint y: 573, distance: 212.8
click at [1073, 573] on quentale-workspace at bounding box center [784, 383] width 1568 height 766
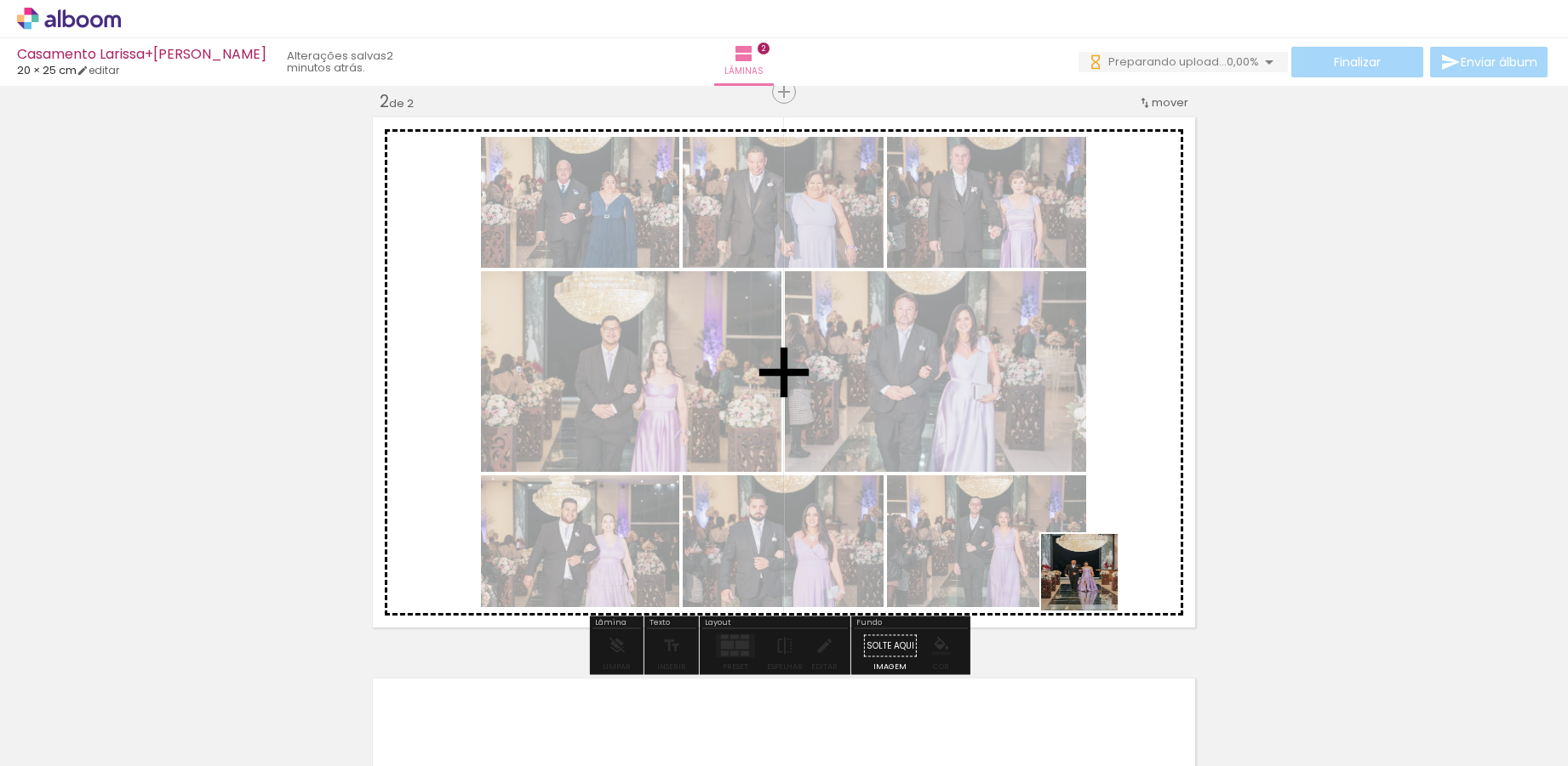
drag, startPoint x: 1313, startPoint y: 729, endPoint x: 1428, endPoint y: 749, distance: 116.7
click at [1034, 556] on quentale-workspace at bounding box center [784, 383] width 1568 height 766
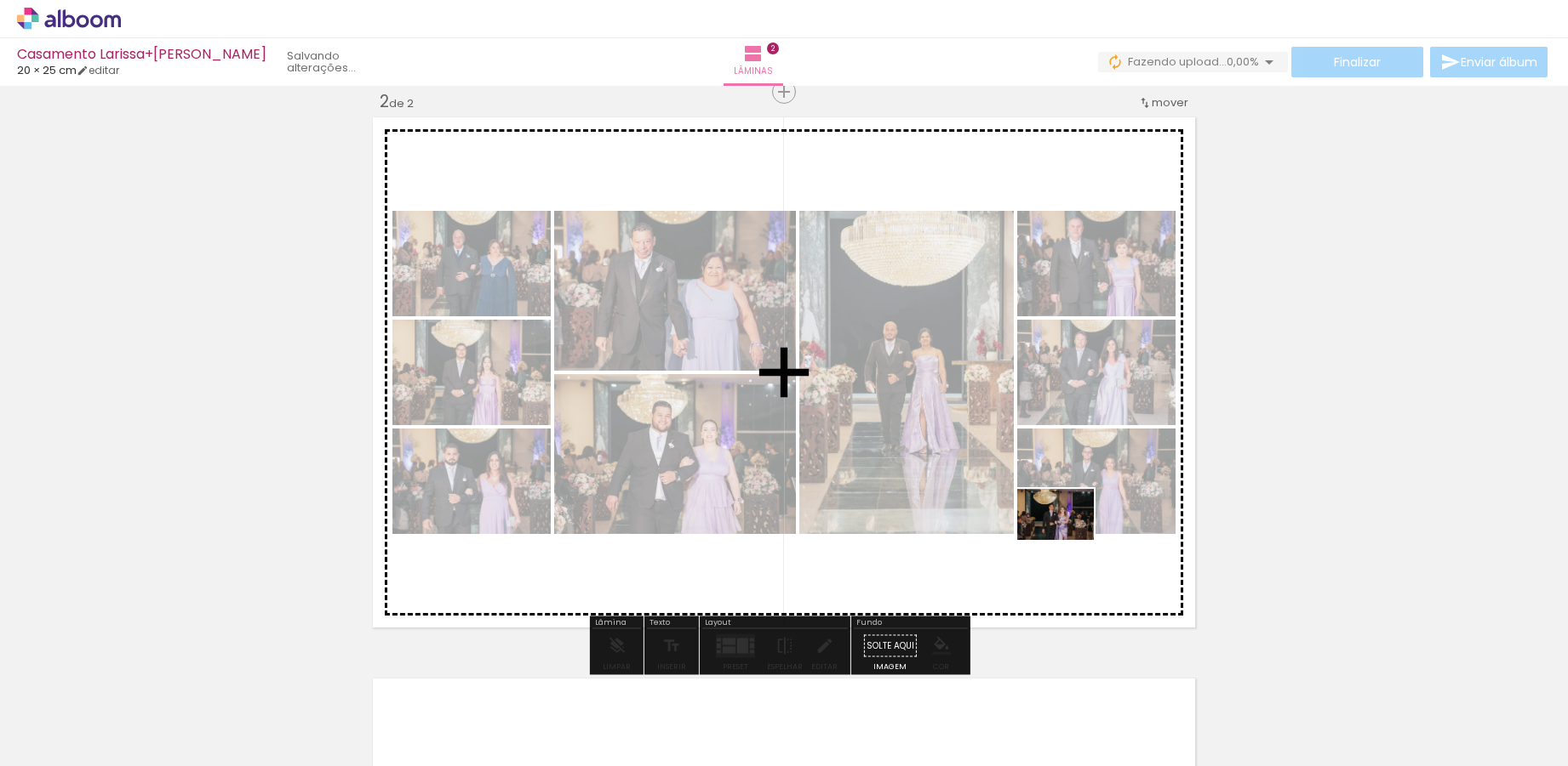
drag, startPoint x: 1405, startPoint y: 716, endPoint x: 1068, endPoint y: 540, distance: 380.2
click at [1068, 540] on quentale-workspace at bounding box center [784, 383] width 1568 height 766
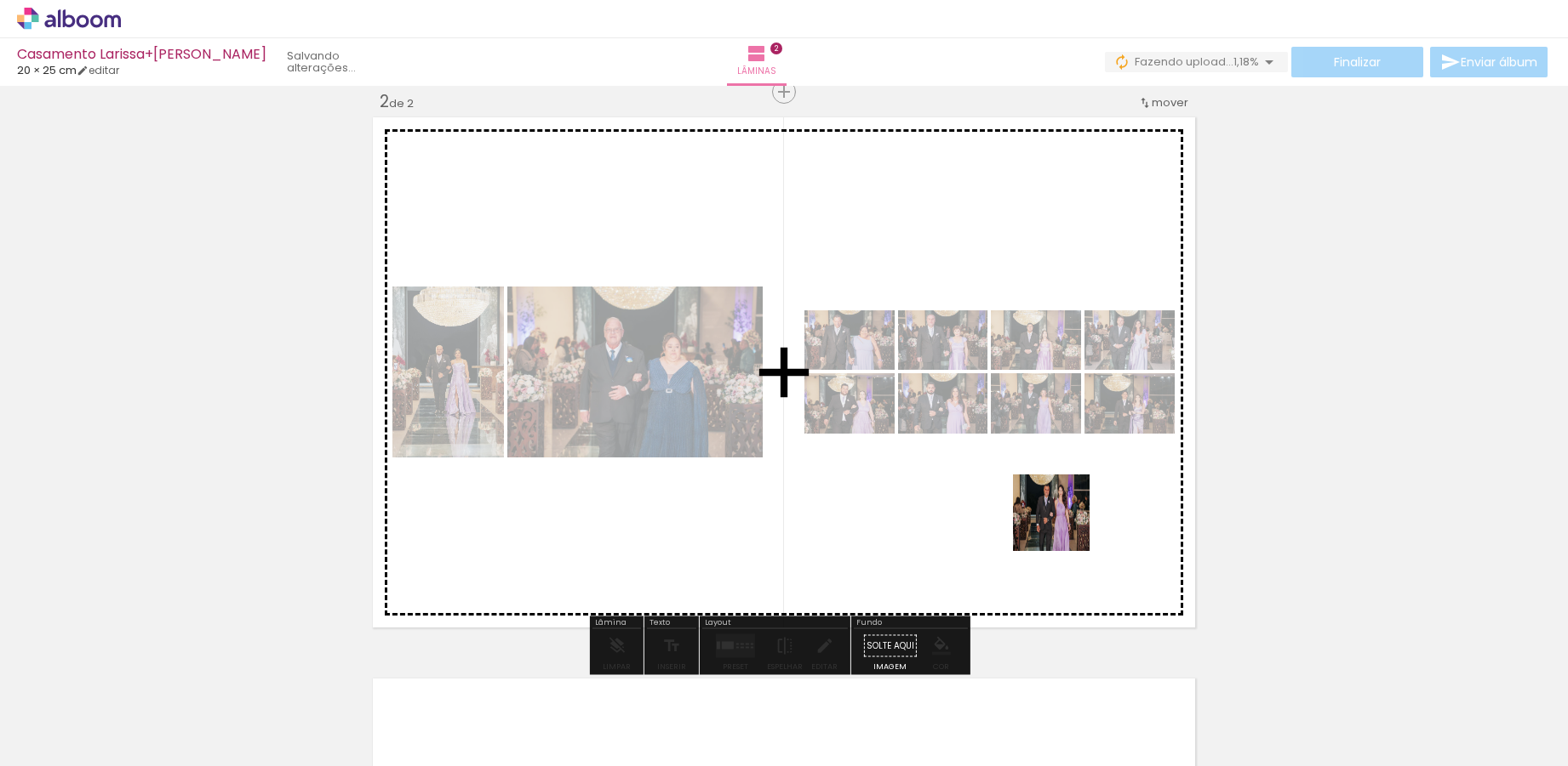
drag, startPoint x: 1511, startPoint y: 728, endPoint x: 1165, endPoint y: 701, distance: 347.1
click at [960, 466] on quentale-workspace at bounding box center [784, 383] width 1568 height 766
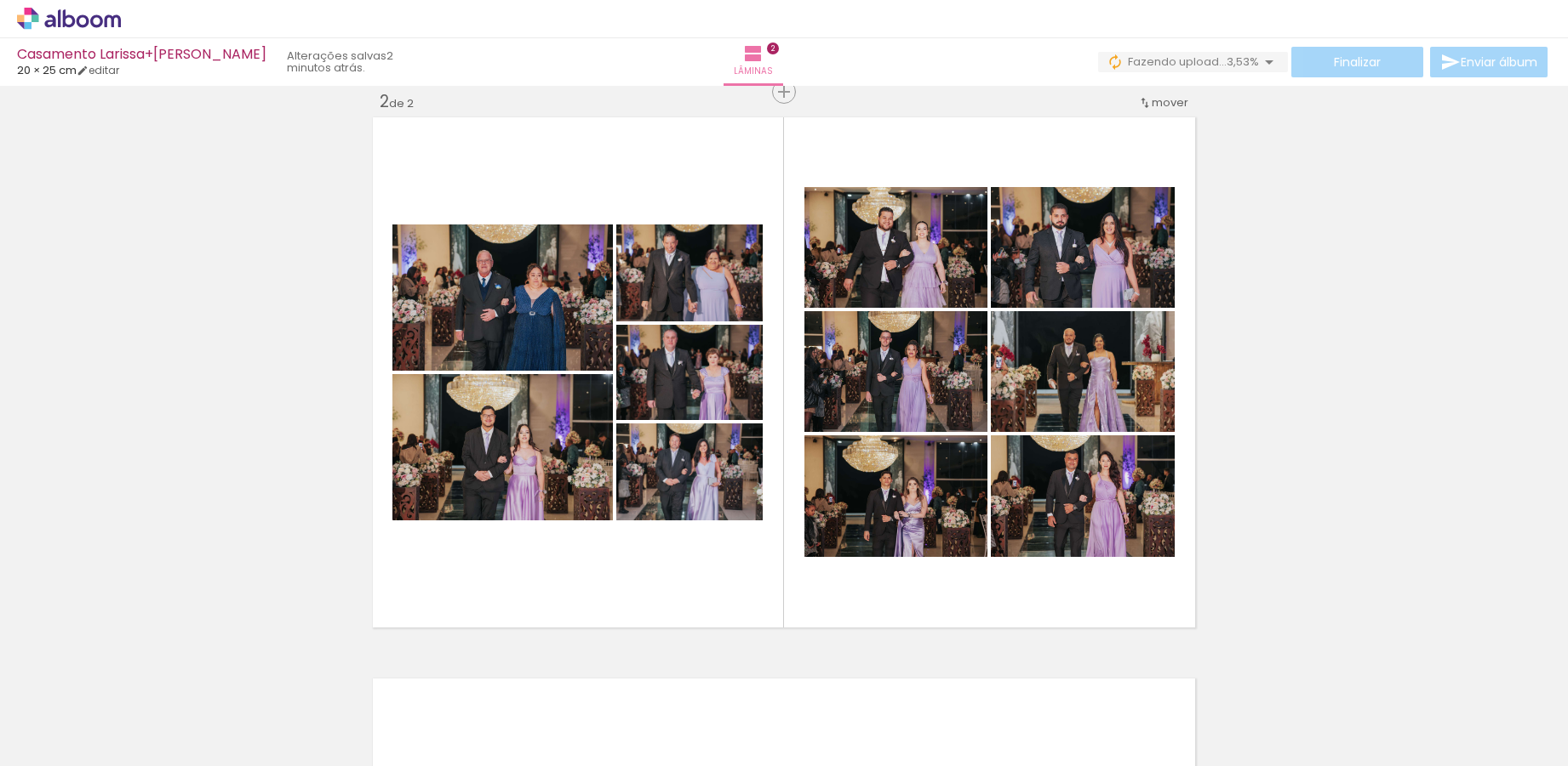
scroll to position [0, 987]
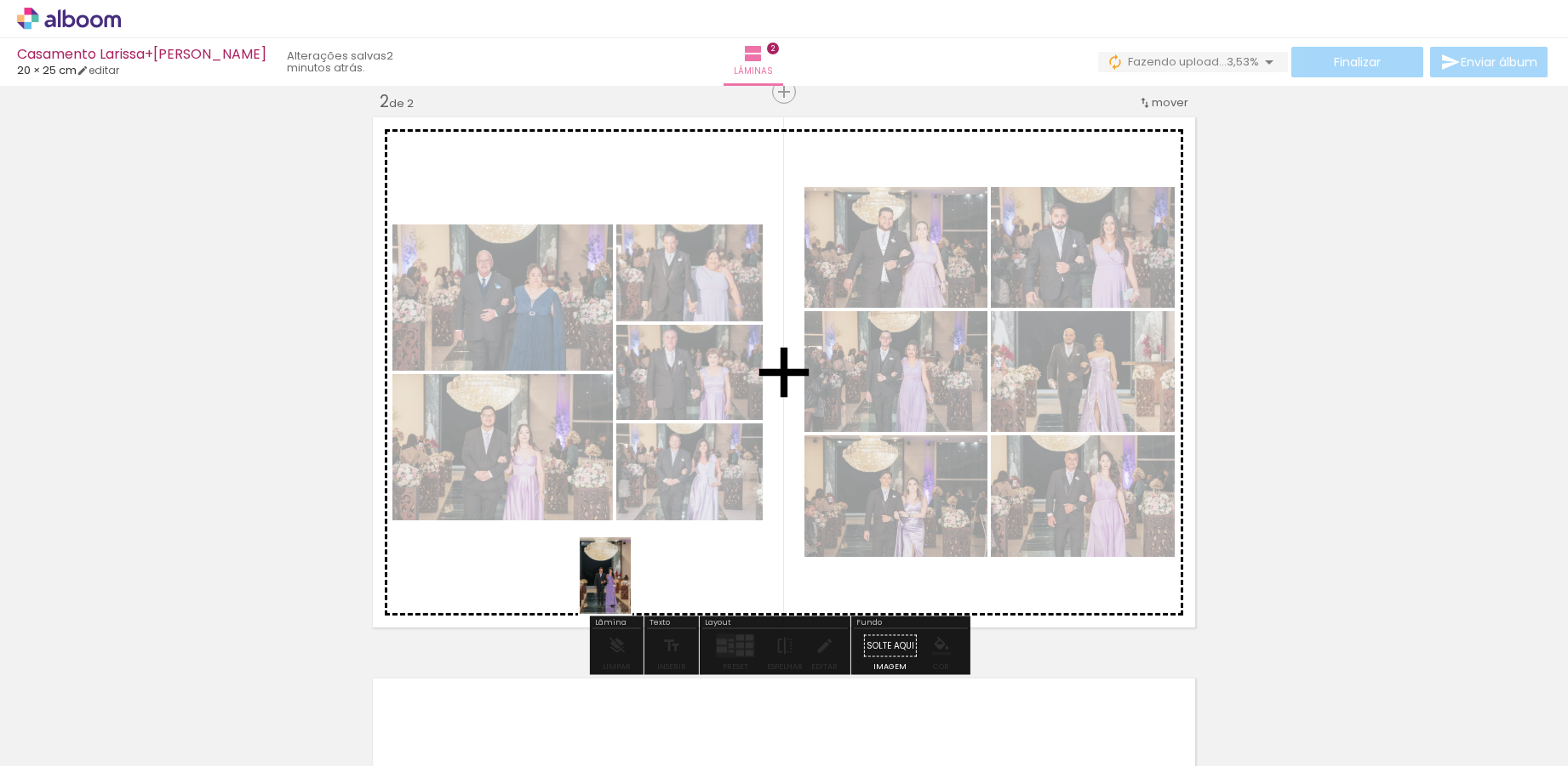
drag, startPoint x: 613, startPoint y: 729, endPoint x: 631, endPoint y: 589, distance: 141.2
click at [631, 589] on quentale-workspace at bounding box center [784, 383] width 1568 height 766
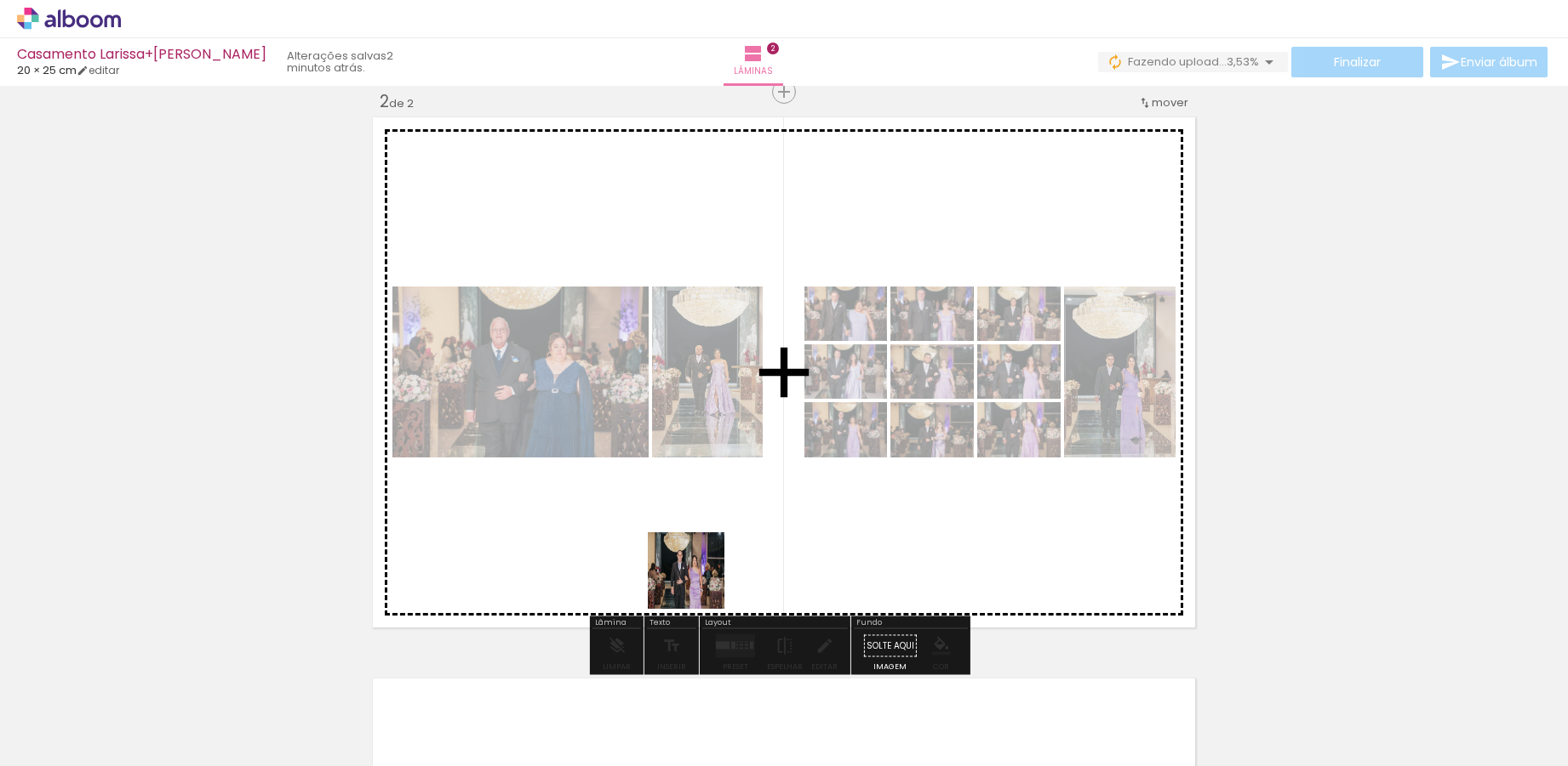
drag, startPoint x: 700, startPoint y: 714, endPoint x: 774, endPoint y: 671, distance: 85.6
click at [698, 566] on quentale-workspace at bounding box center [784, 383] width 1568 height 766
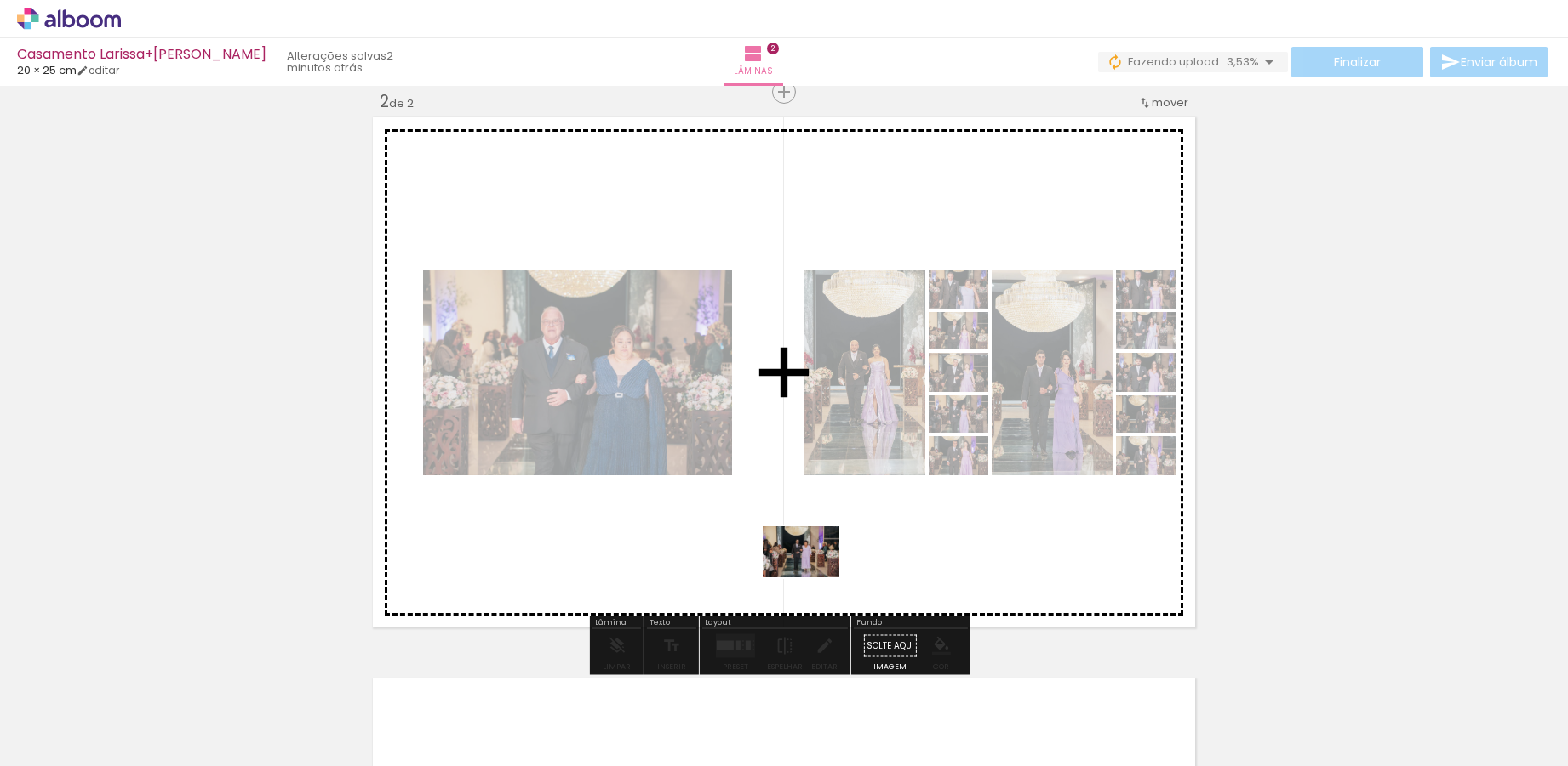
drag, startPoint x: 826, startPoint y: 730, endPoint x: 813, endPoint y: 578, distance: 152.6
click at [813, 578] on quentale-workspace at bounding box center [784, 383] width 1568 height 766
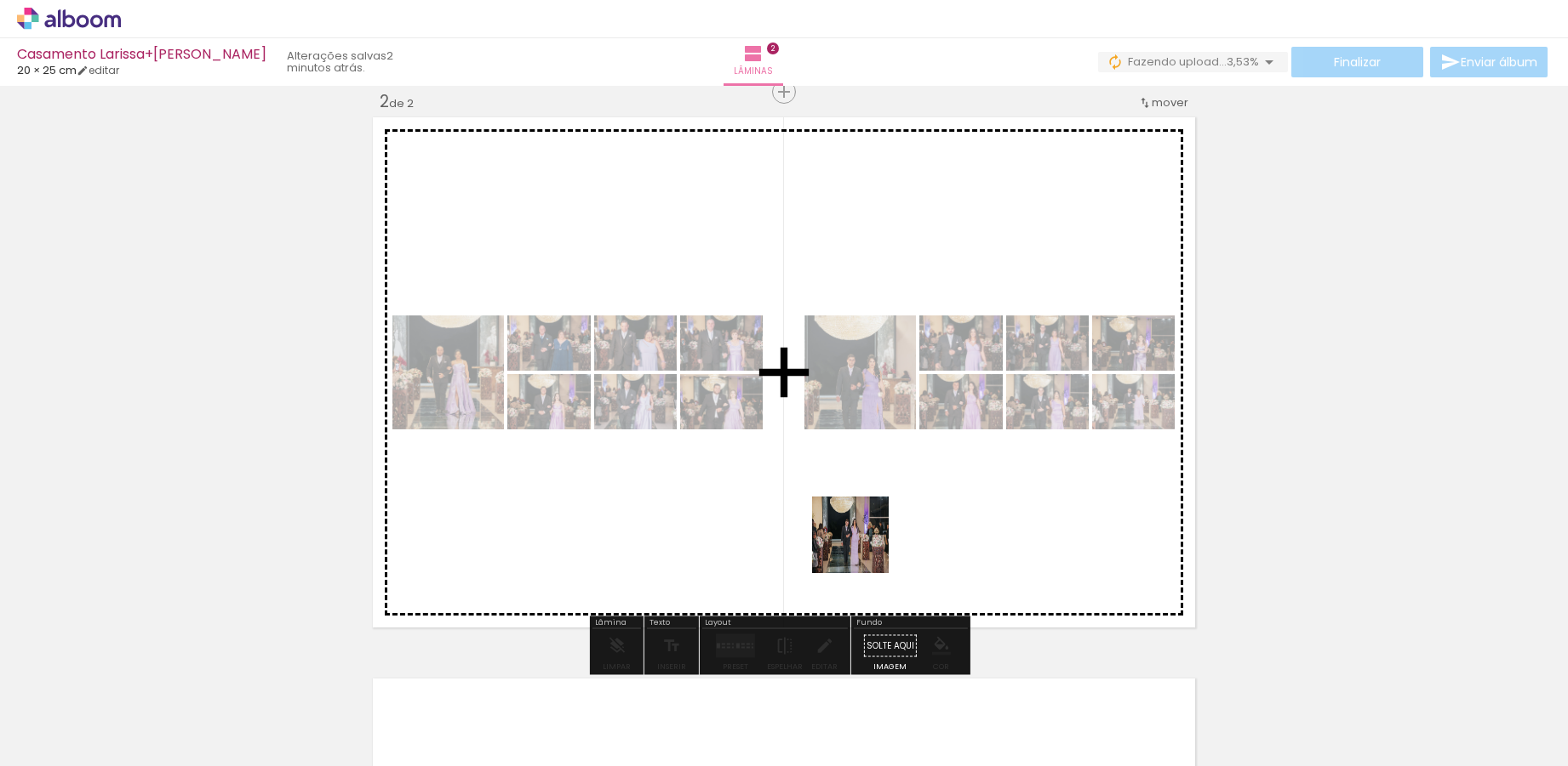
drag, startPoint x: 904, startPoint y: 730, endPoint x: 862, endPoint y: 544, distance: 190.7
click at [862, 544] on quentale-workspace at bounding box center [784, 383] width 1568 height 766
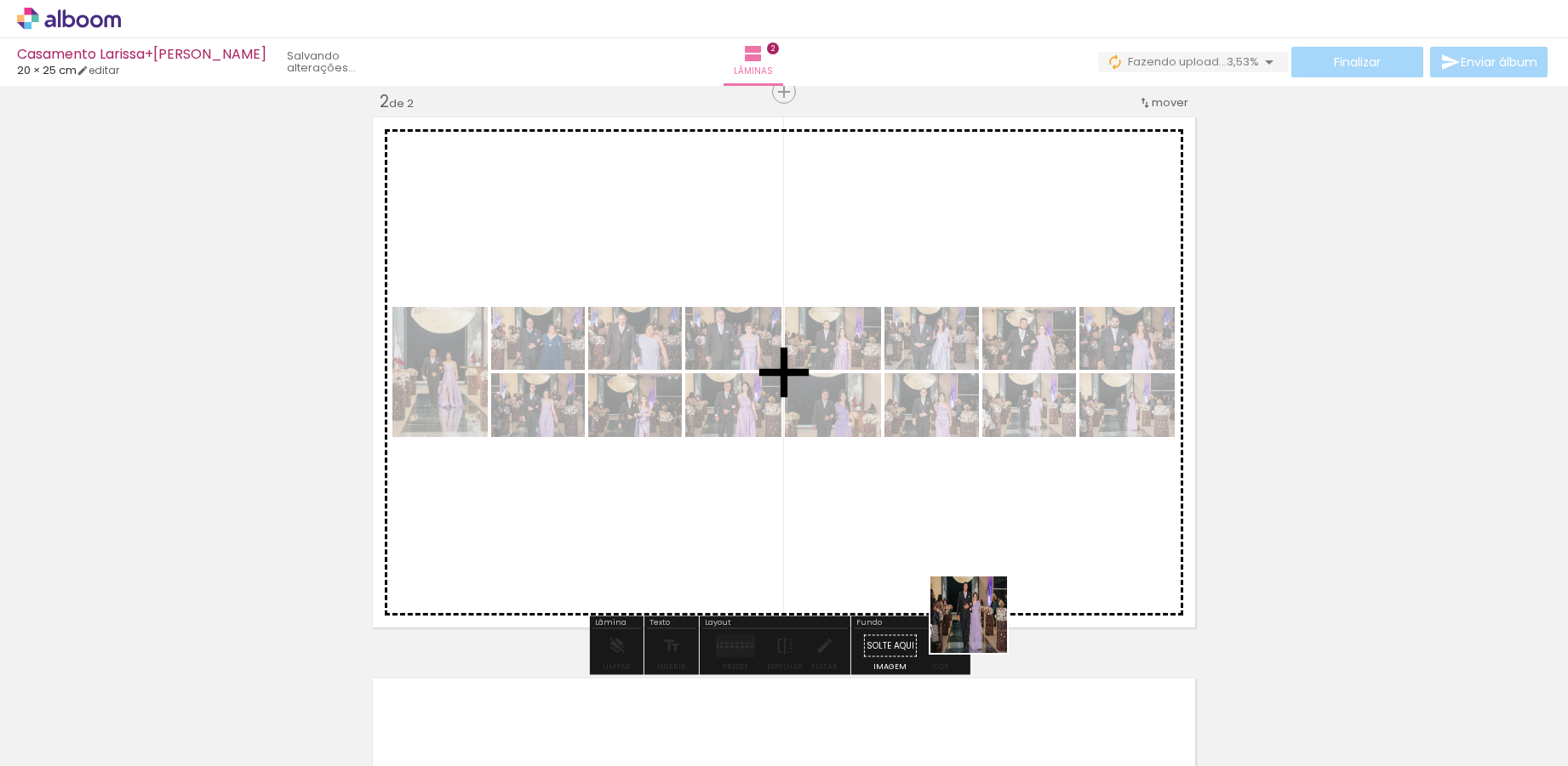
drag, startPoint x: 1018, startPoint y: 723, endPoint x: 923, endPoint y: 550, distance: 197.4
click at [923, 550] on quentale-workspace at bounding box center [784, 383] width 1568 height 766
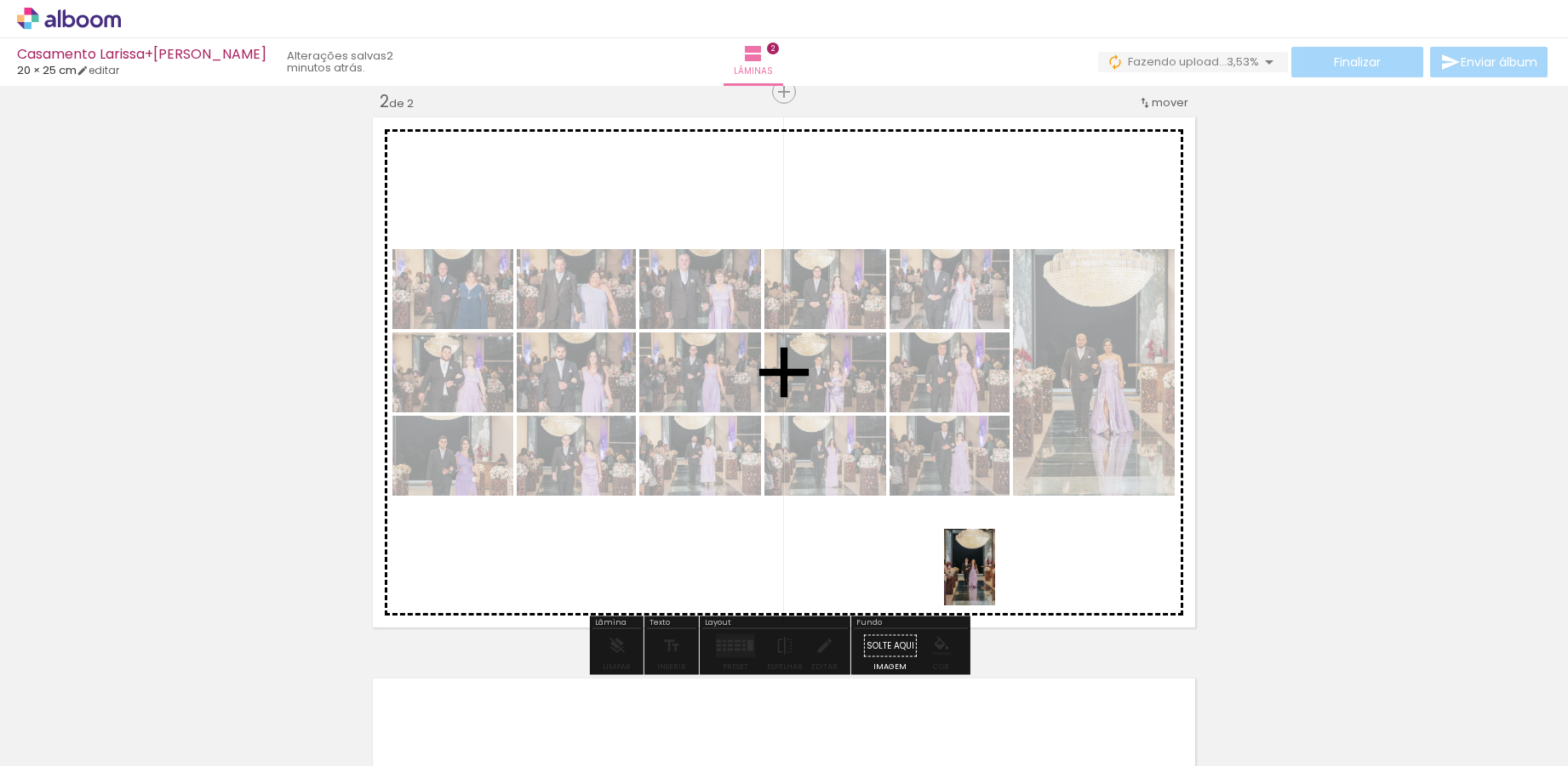
drag, startPoint x: 1093, startPoint y: 738, endPoint x: 995, endPoint y: 580, distance: 185.9
click at [995, 580] on quentale-workspace at bounding box center [784, 383] width 1568 height 766
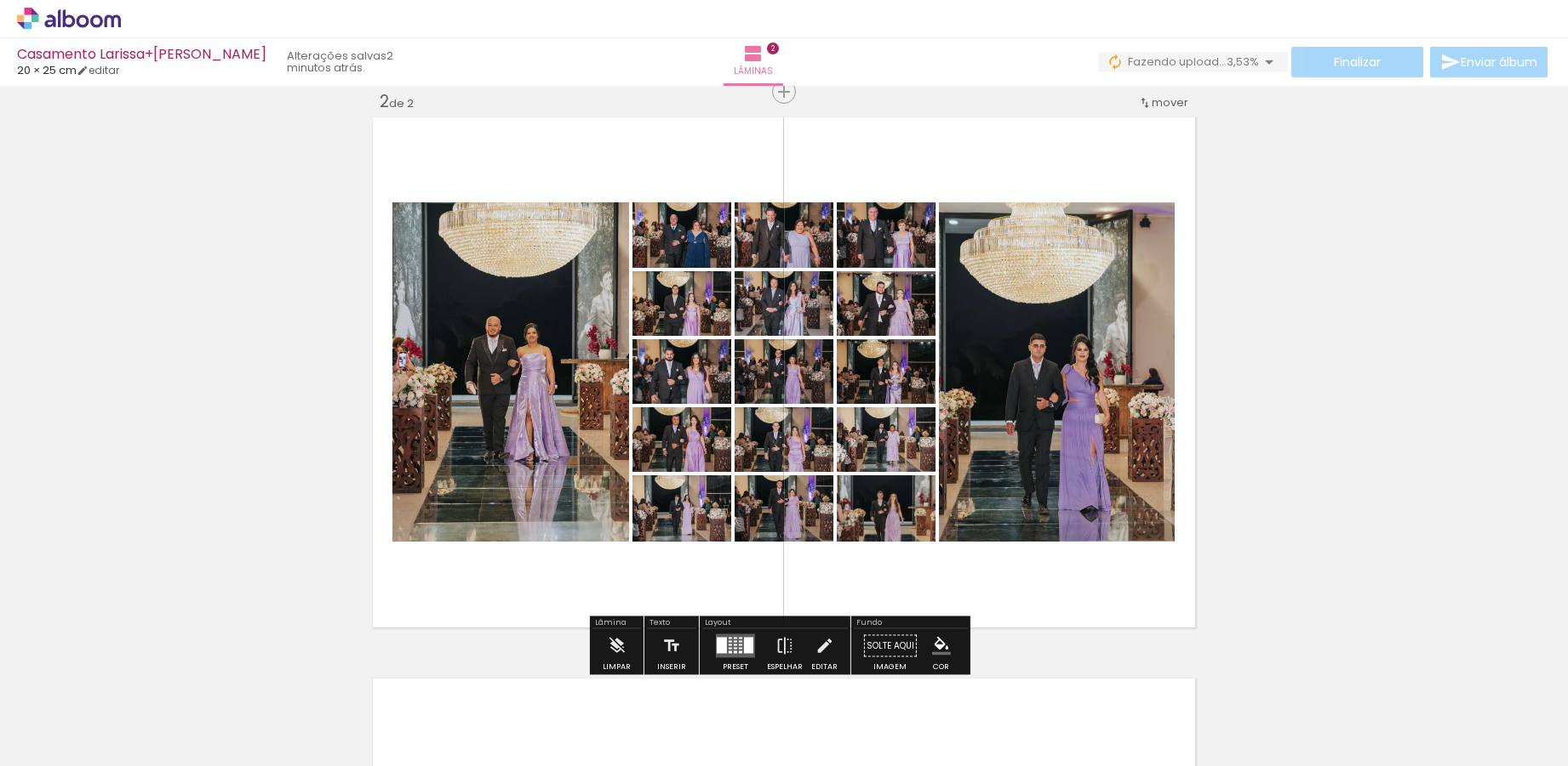
click at [1042, 573] on quentale-layouter at bounding box center [784, 373] width 831 height 519
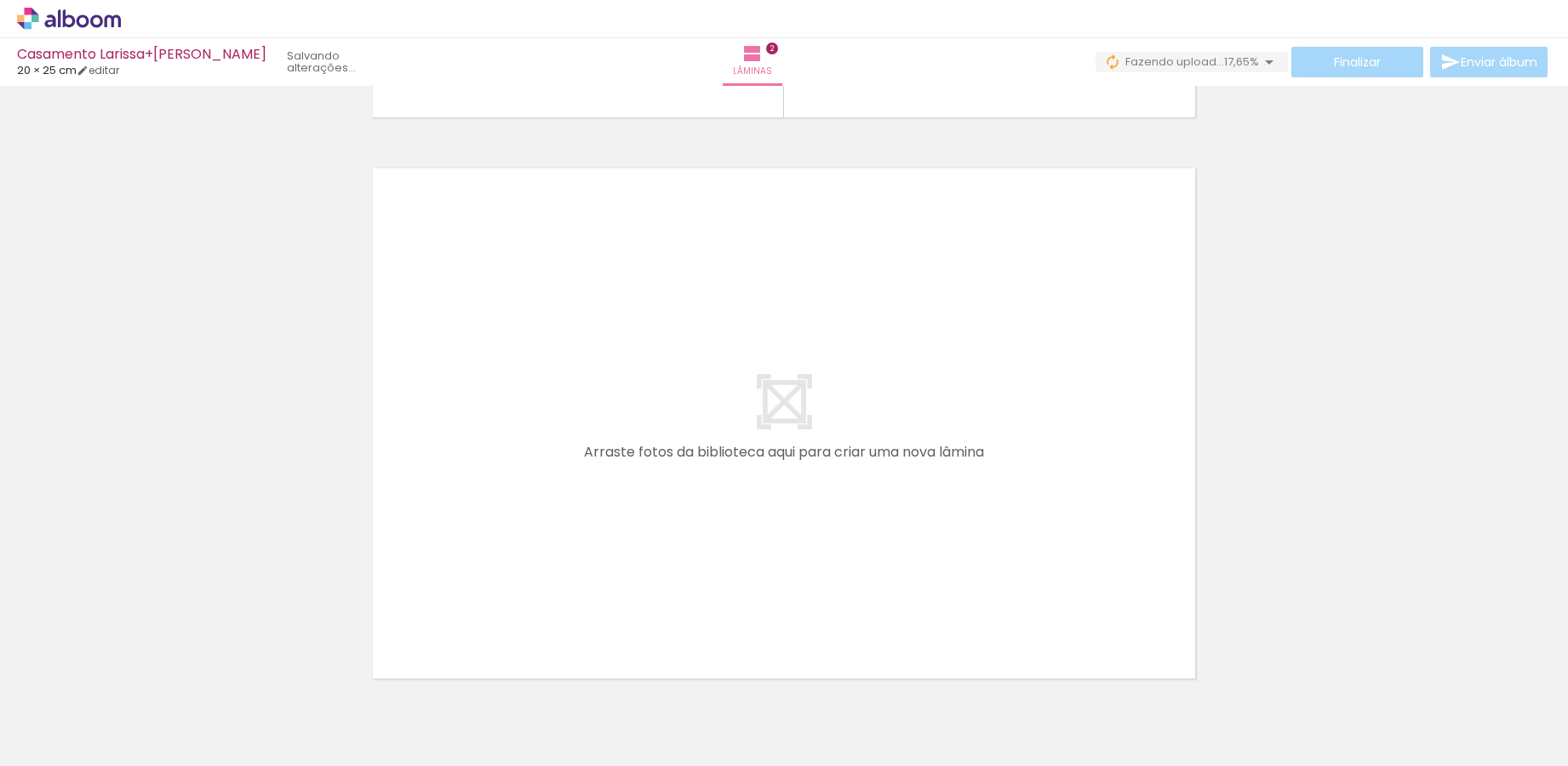
scroll to position [0, 1668]
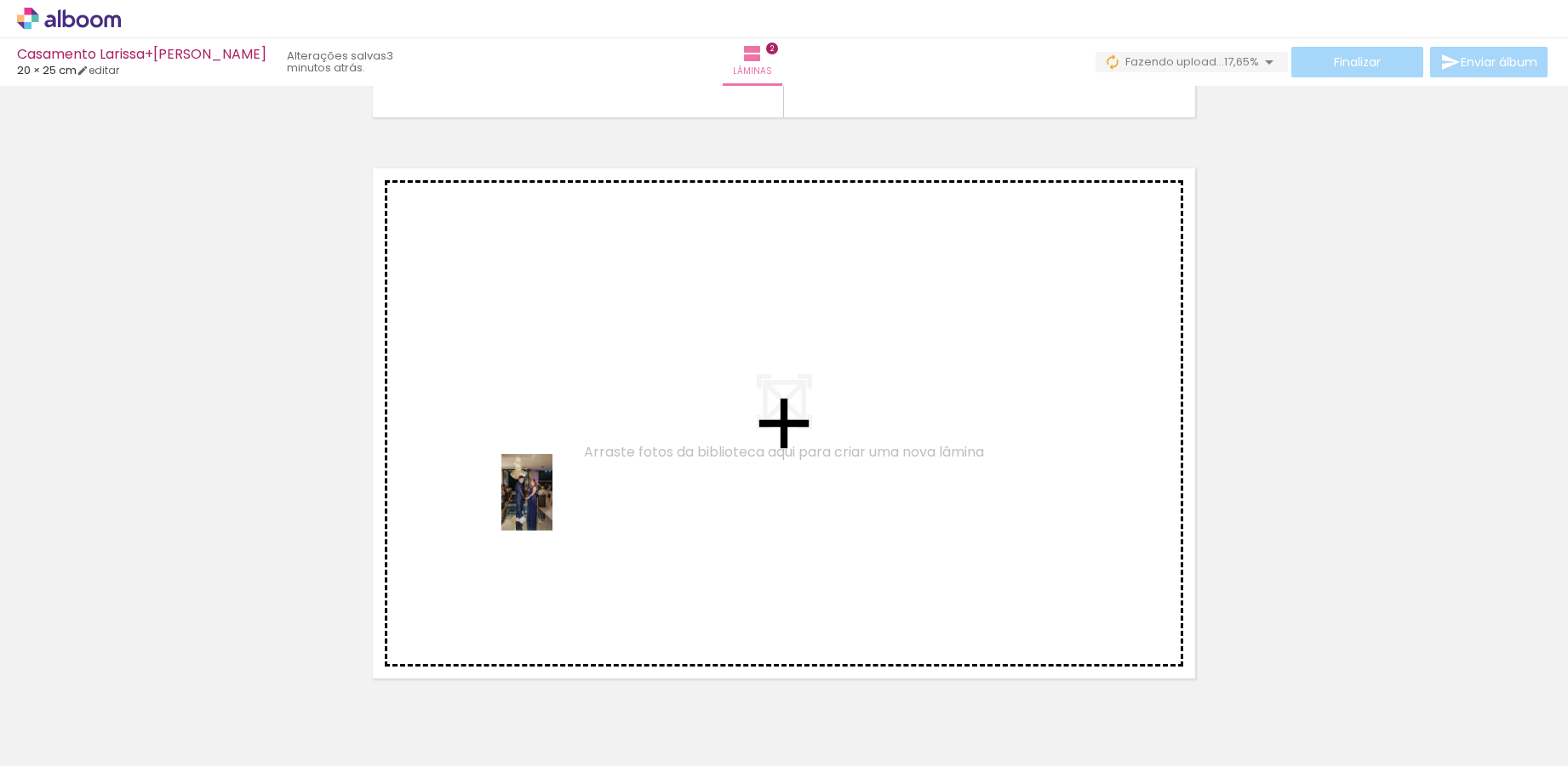
drag, startPoint x: 508, startPoint y: 742, endPoint x: 552, endPoint y: 506, distance: 240.1
click at [552, 506] on quentale-workspace at bounding box center [784, 383] width 1568 height 766
